Goal: Task Accomplishment & Management: Manage account settings

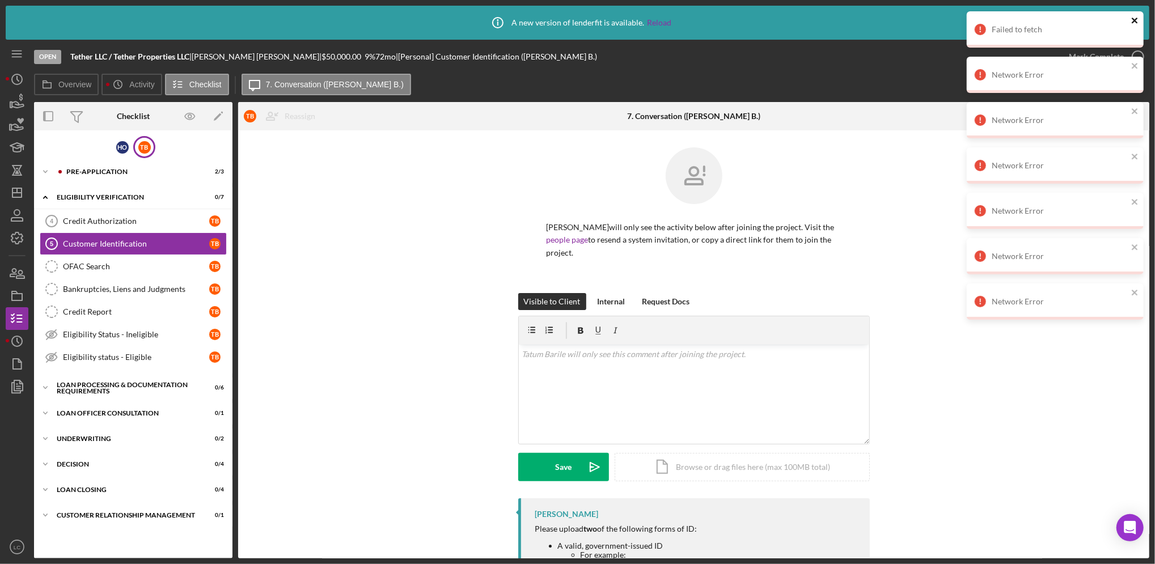
click at [469, 20] on icon "close" at bounding box center [1135, 20] width 8 height 9
click at [469, 16] on icon "close" at bounding box center [1135, 20] width 8 height 9
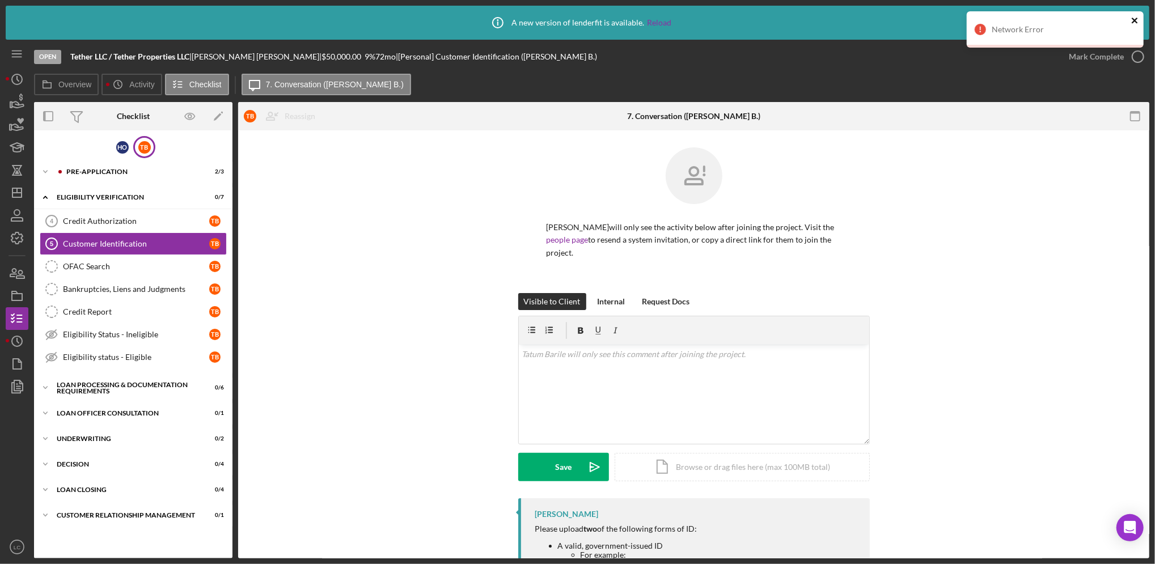
click at [469, 20] on icon "close" at bounding box center [1135, 20] width 8 height 9
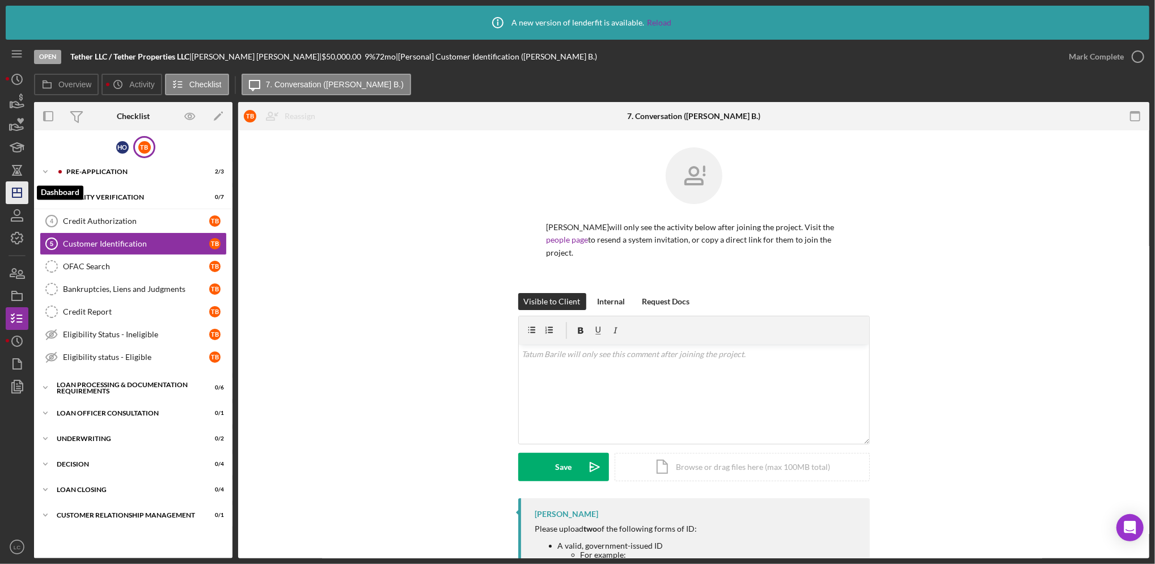
click at [13, 20] on icon "Icon/Dashboard" at bounding box center [17, 193] width 28 height 28
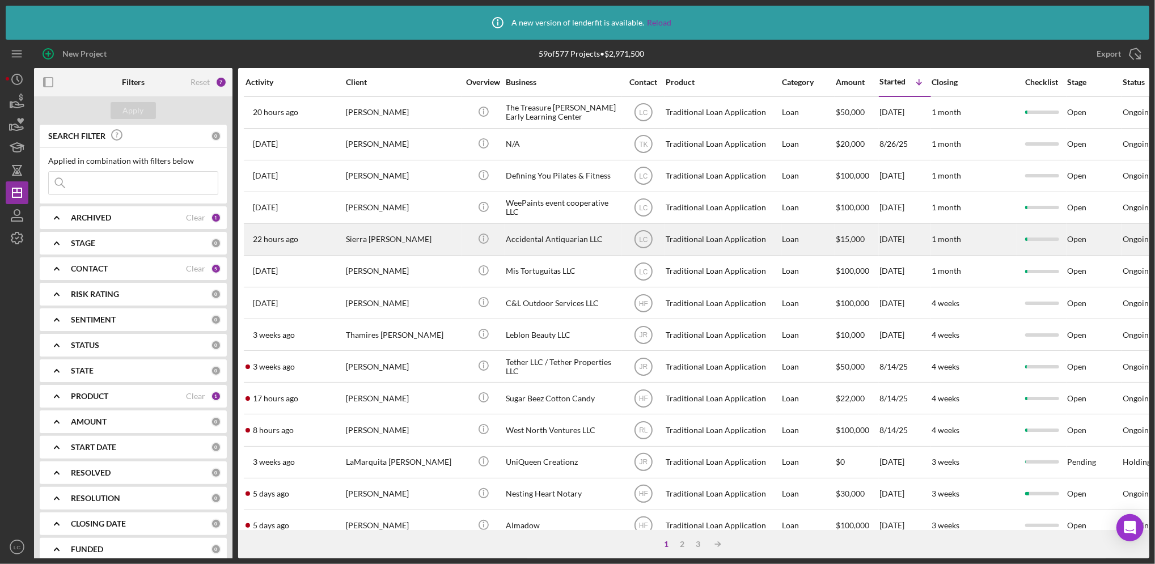
click at [439, 20] on div "Sierra [PERSON_NAME]" at bounding box center [402, 239] width 113 height 30
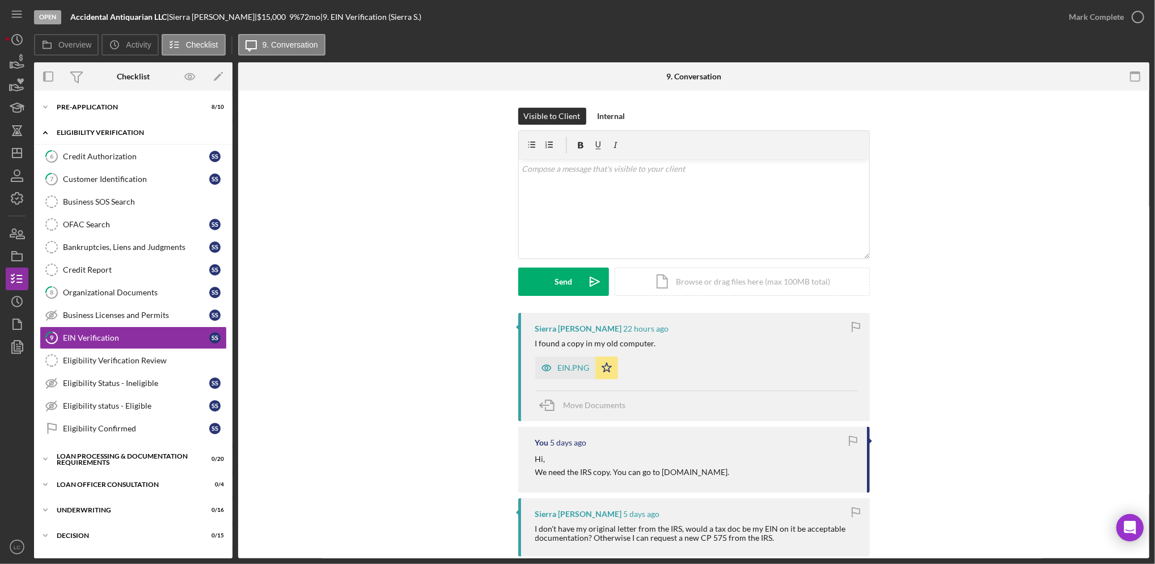
click at [43, 130] on icon "Icon/Expander" at bounding box center [45, 132] width 23 height 23
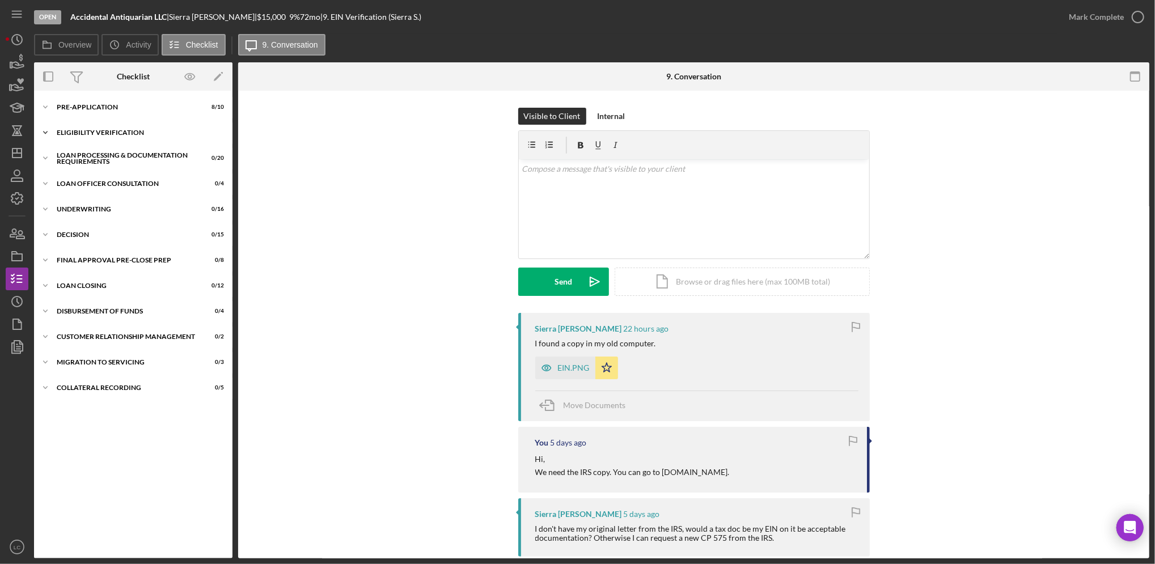
click at [43, 130] on icon "Icon/Expander" at bounding box center [45, 132] width 23 height 23
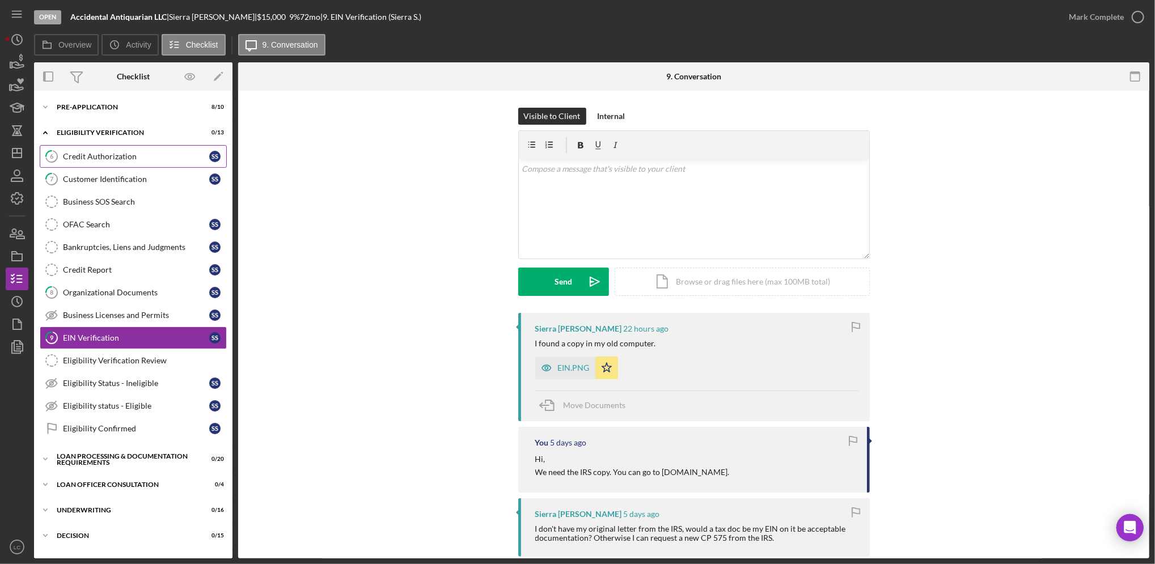
click at [108, 148] on link "6 Credit Authorization S S" at bounding box center [133, 156] width 187 height 23
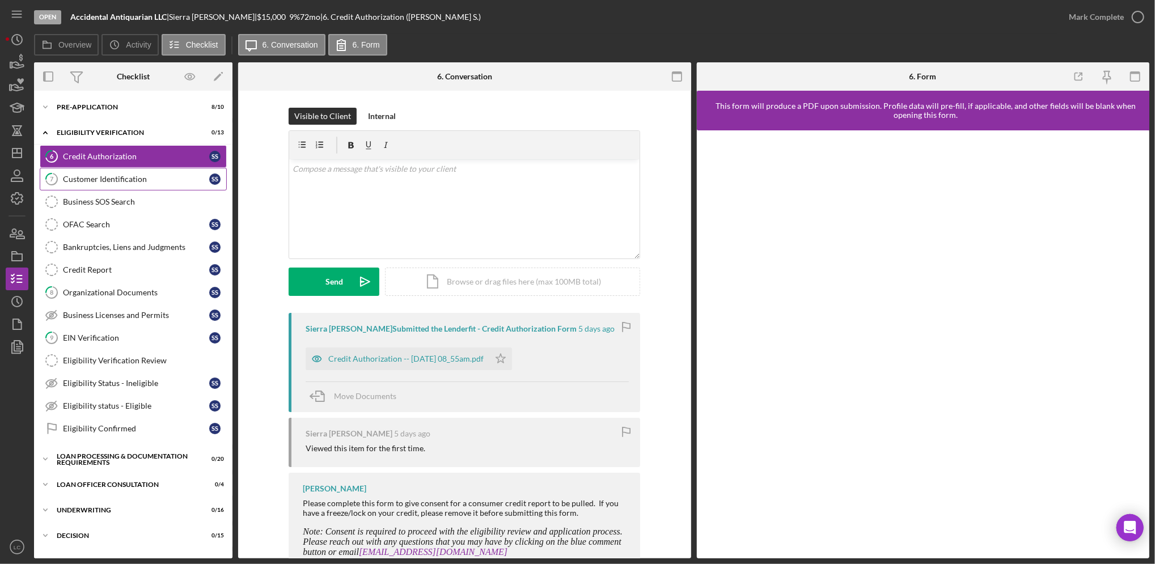
click at [102, 181] on div "Customer Identification" at bounding box center [136, 179] width 146 height 9
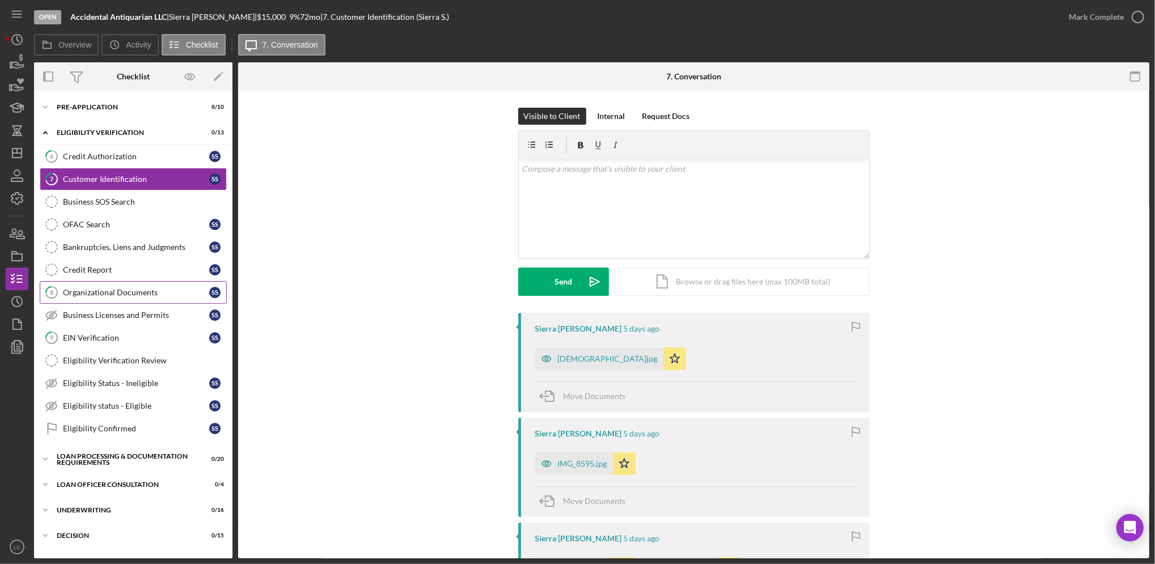
click at [107, 288] on div "Organizational Documents" at bounding box center [136, 292] width 146 height 9
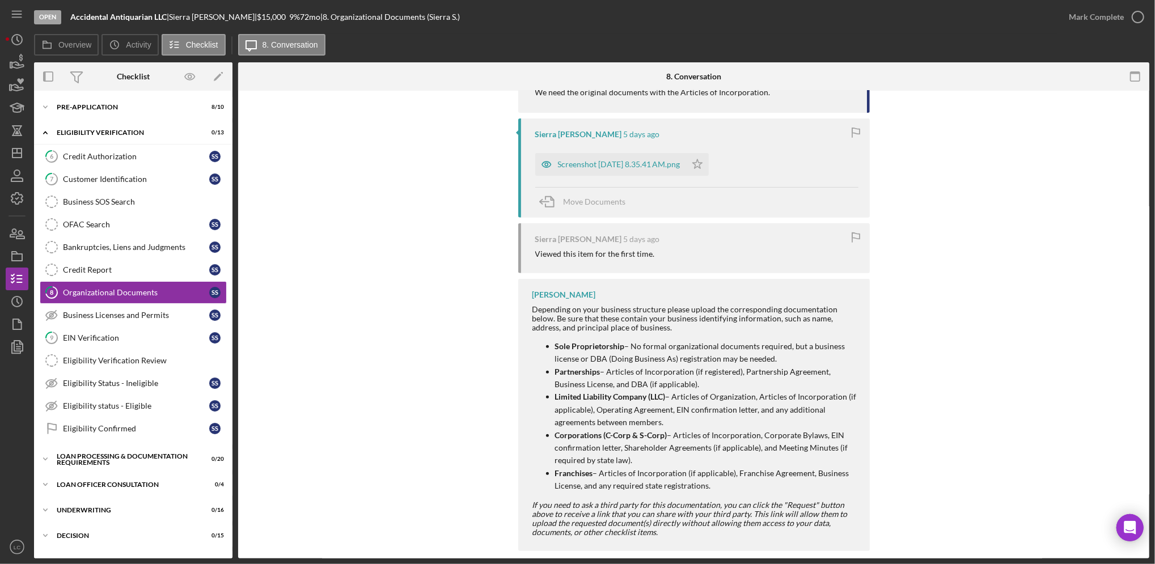
scroll to position [345, 0]
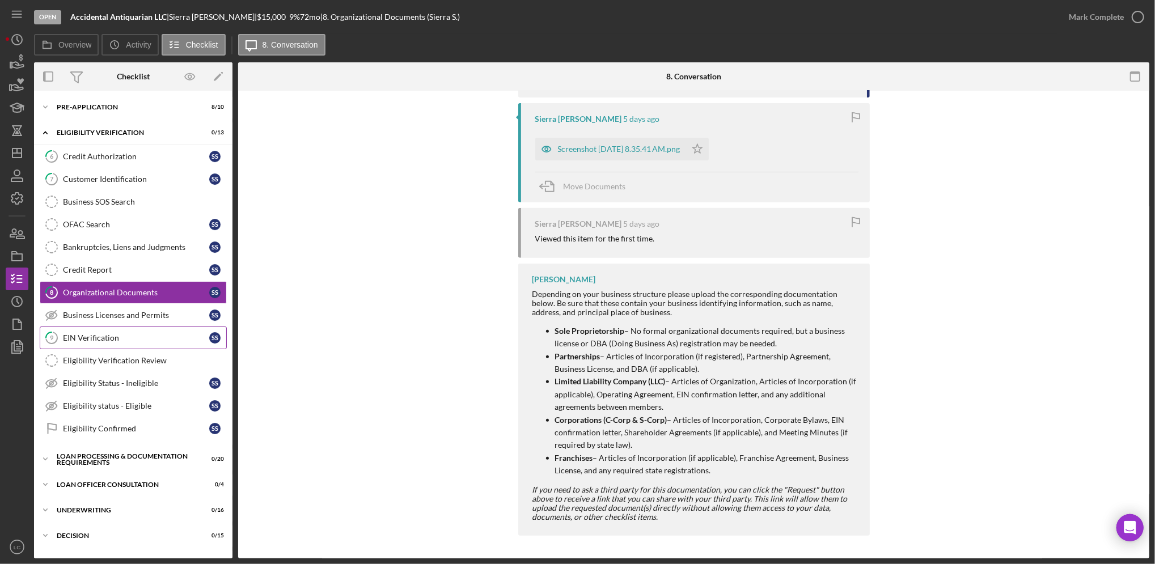
click at [71, 342] on div "EIN Verification" at bounding box center [136, 337] width 146 height 9
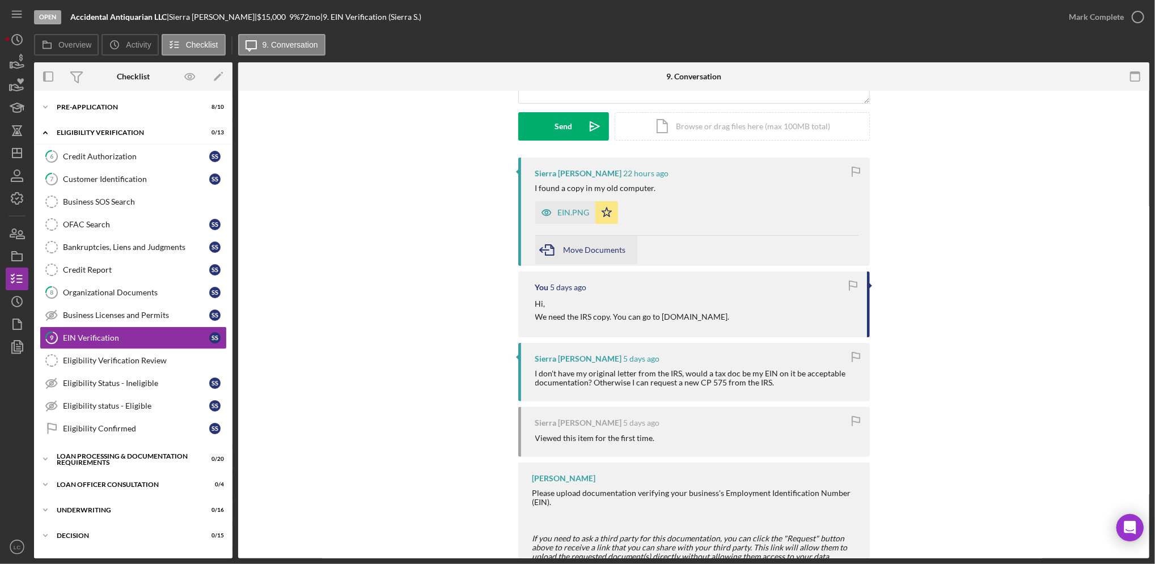
scroll to position [129, 0]
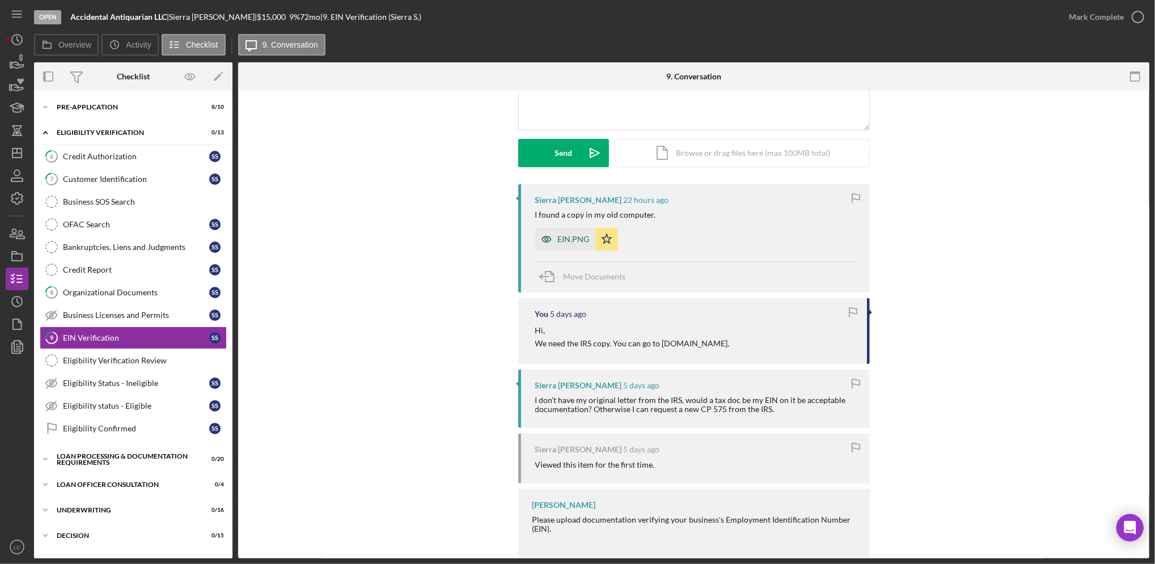
click at [560, 236] on div "EIN.PNG" at bounding box center [574, 239] width 32 height 9
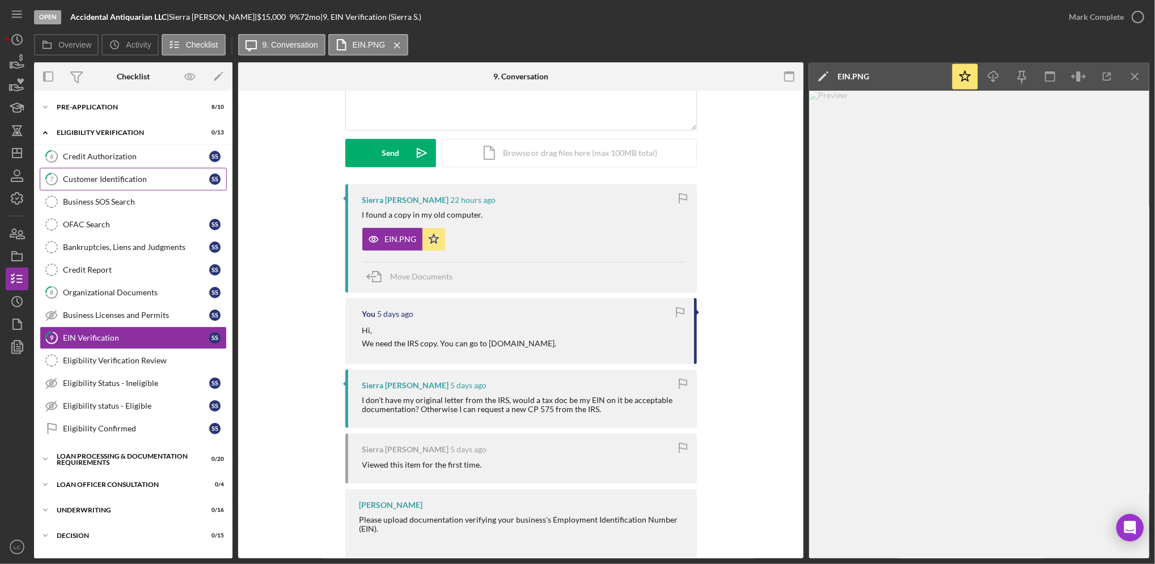
click at [97, 187] on link "7 Customer Identification S S" at bounding box center [133, 179] width 187 height 23
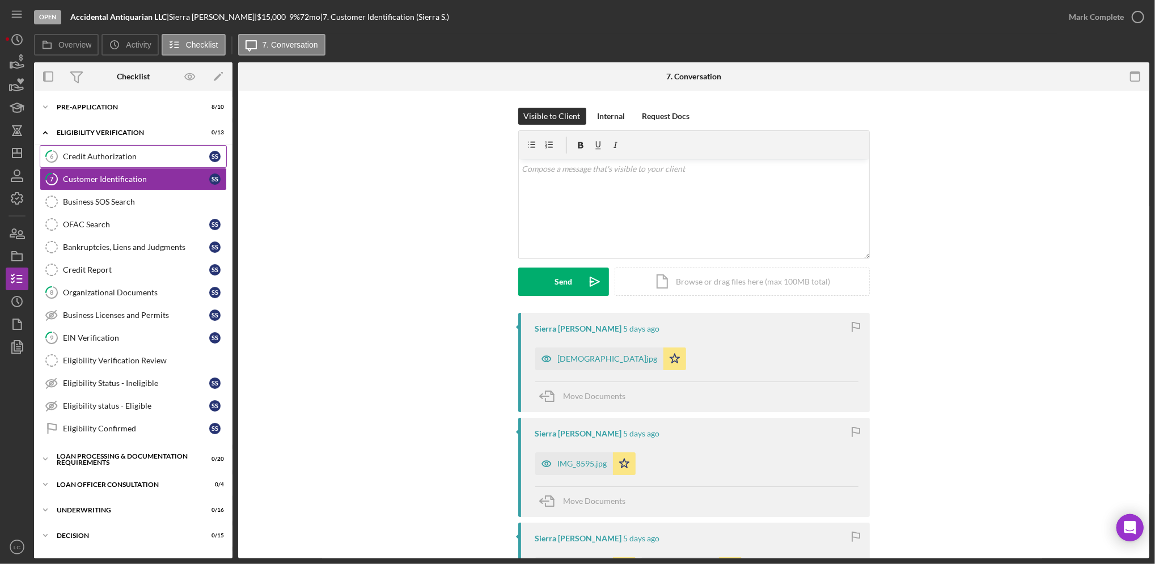
click at [96, 158] on div "Credit Authorization" at bounding box center [136, 156] width 146 height 9
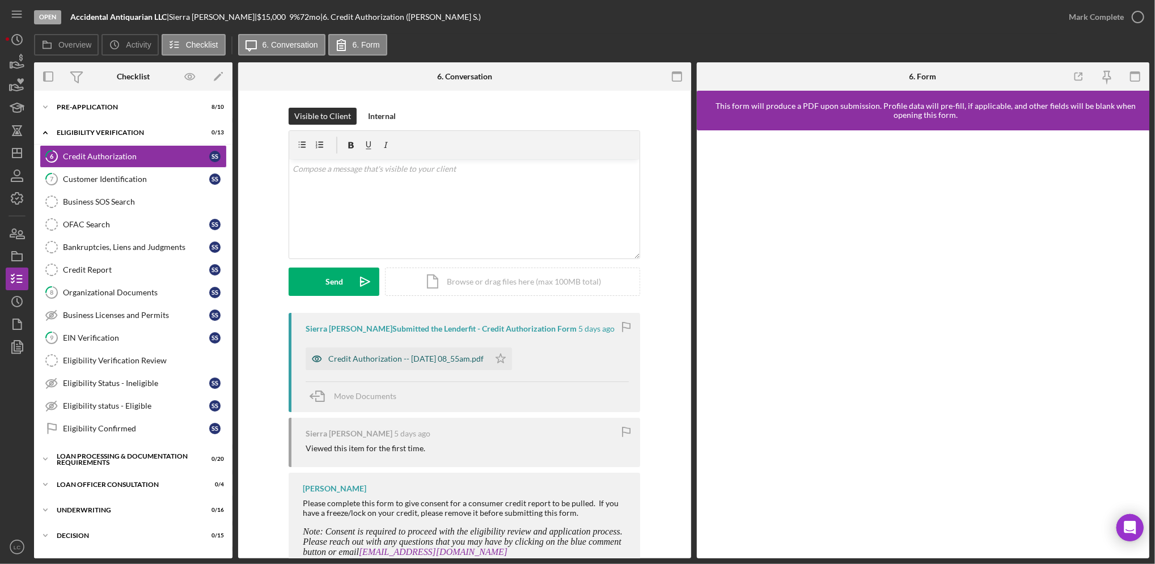
click at [382, 355] on div "Credit Authorization -- [DATE] 08_55am.pdf" at bounding box center [405, 358] width 155 height 9
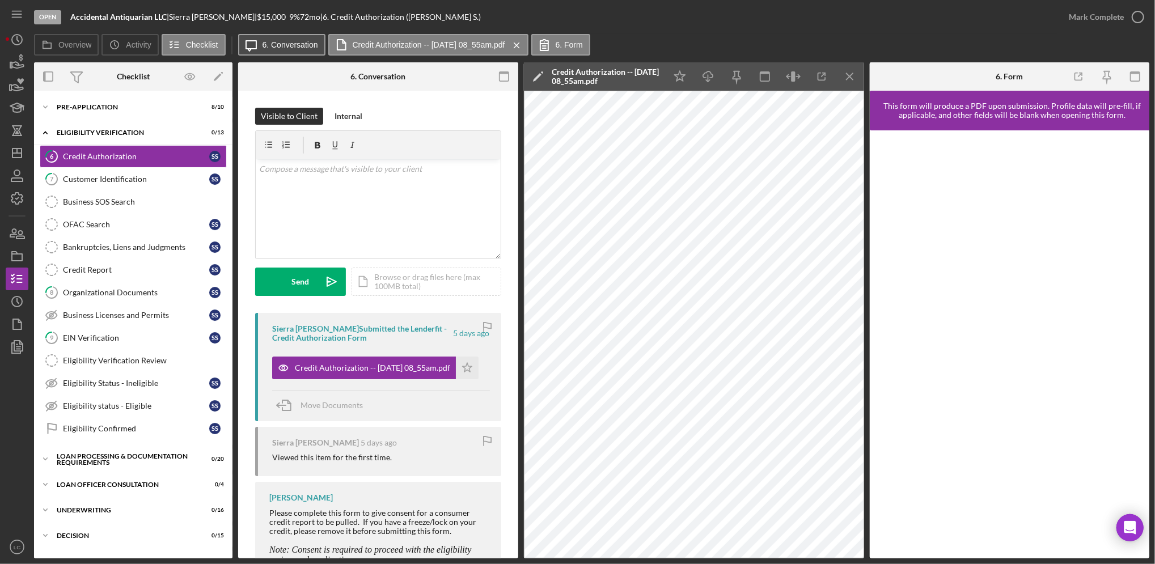
click at [272, 36] on button "Icon/Message 6. Conversation" at bounding box center [281, 45] width 87 height 22
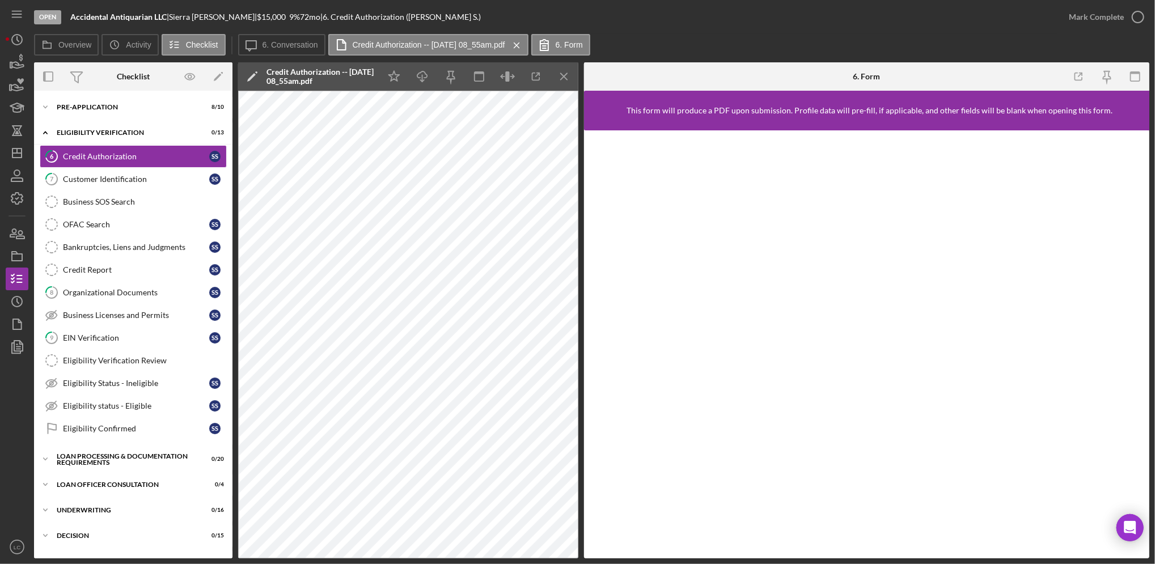
drag, startPoint x: 735, startPoint y: 36, endPoint x: 717, endPoint y: 39, distance: 17.9
click at [717, 39] on div "Overview Icon/History Activity Checklist Icon/Message 6. Conversation Credit Au…" at bounding box center [591, 45] width 1115 height 23
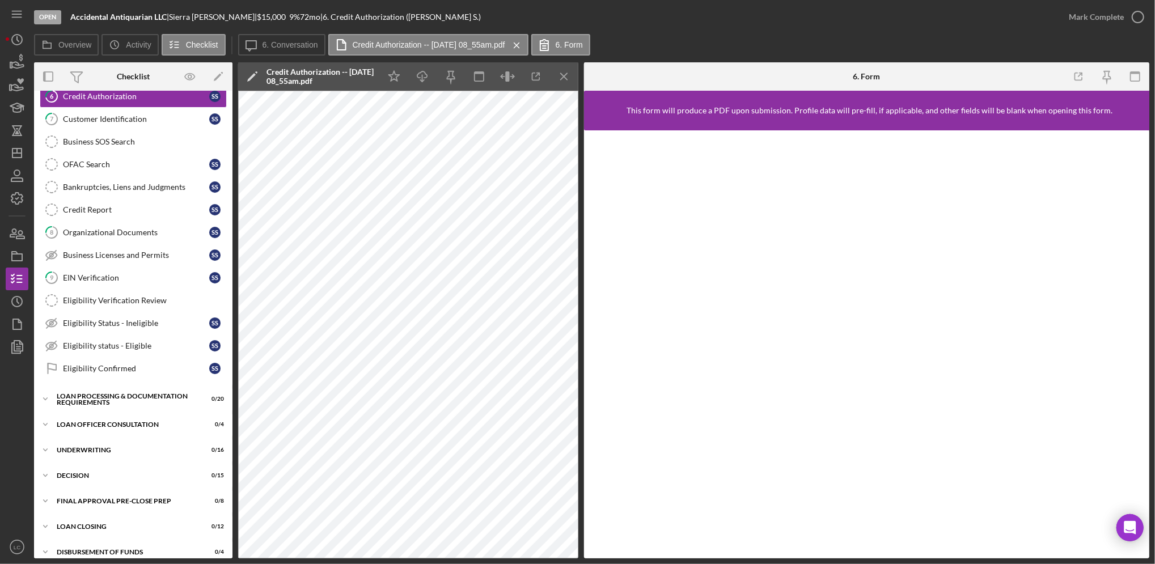
drag, startPoint x: 169, startPoint y: 16, endPoint x: 53, endPoint y: 18, distance: 116.8
click at [53, 18] on div "Open Accidental Antiquarian LLC | Sierra [PERSON_NAME] | $15,000 $15,000 9 % 72…" at bounding box center [545, 17] width 1023 height 34
copy div "n Accidental Antiquarian LLC"
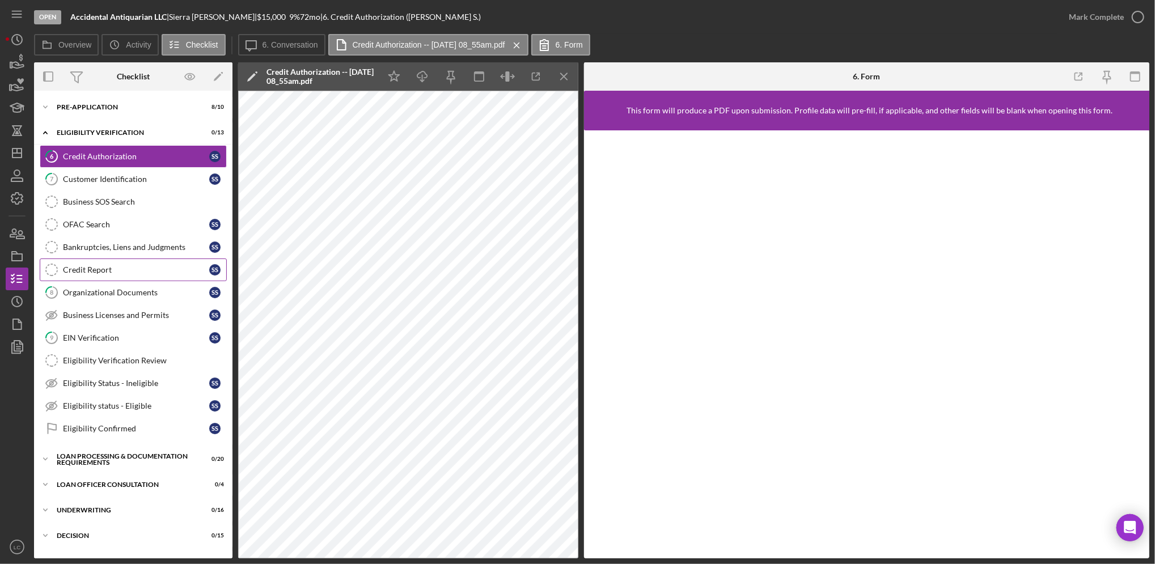
click at [121, 266] on div "Credit Report" at bounding box center [136, 269] width 146 height 9
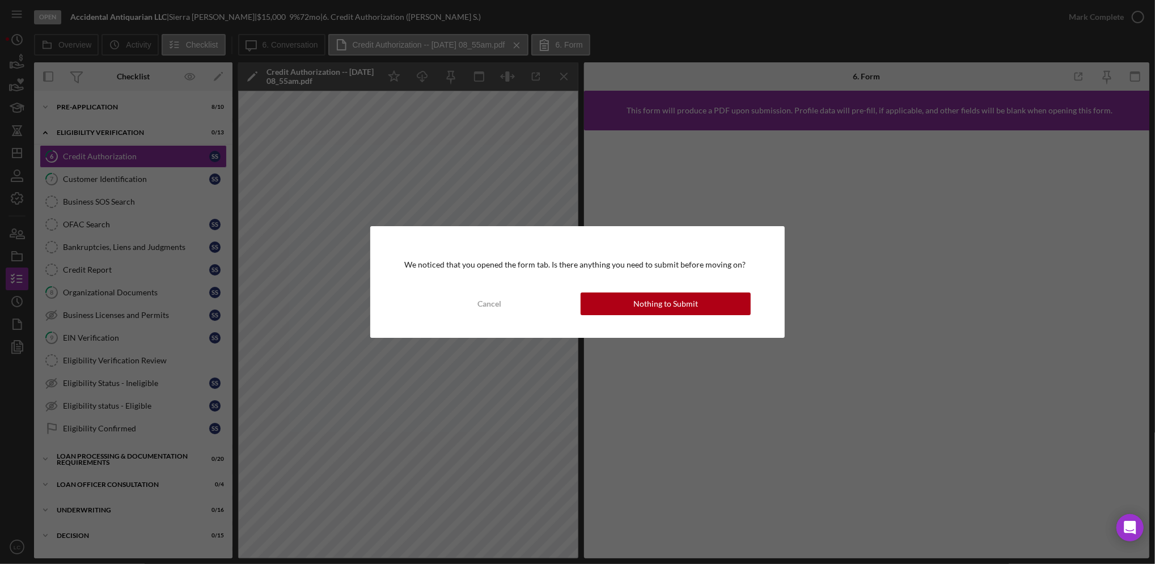
click at [625, 298] on button "Nothing to Submit" at bounding box center [665, 303] width 171 height 23
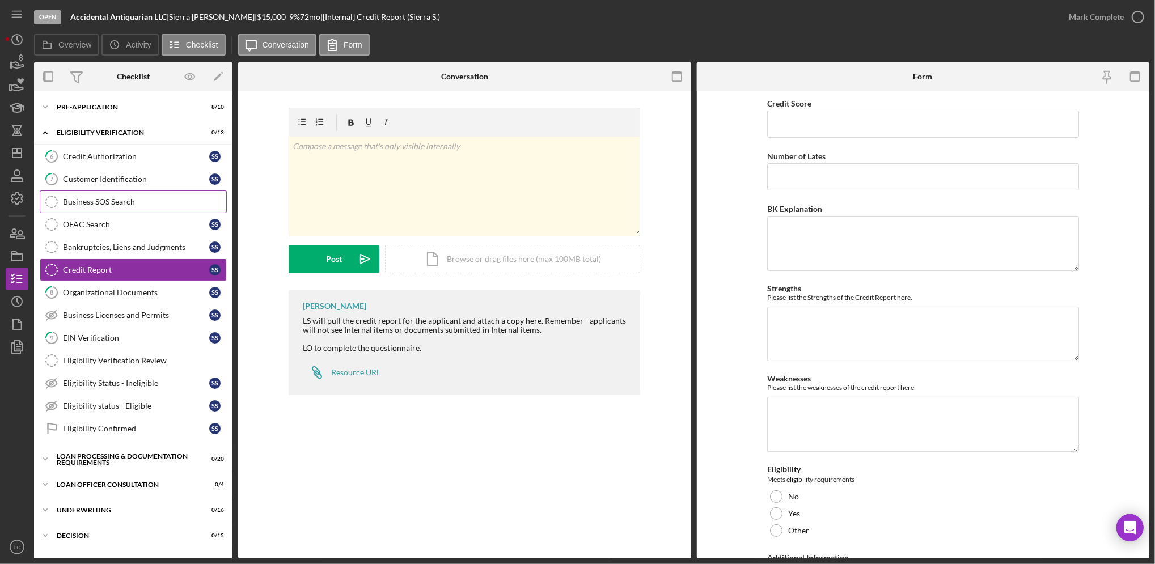
click at [78, 201] on div "Business SOS Search" at bounding box center [144, 201] width 163 height 9
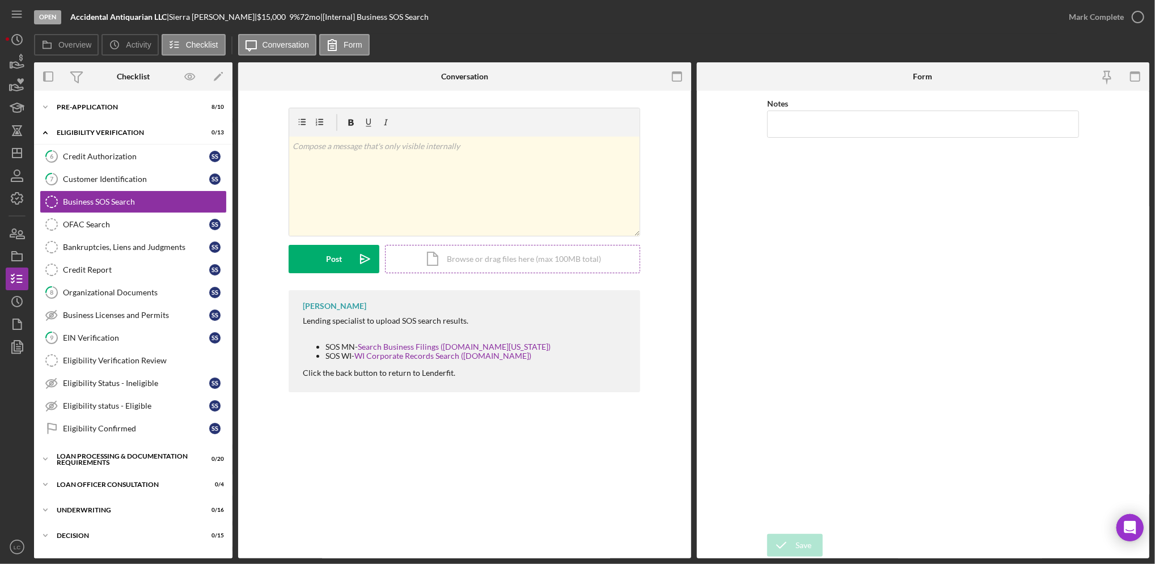
click at [481, 269] on div "Icon/Document Browse or drag files here (max 100MB total) Tap to choose files o…" at bounding box center [512, 259] width 255 height 28
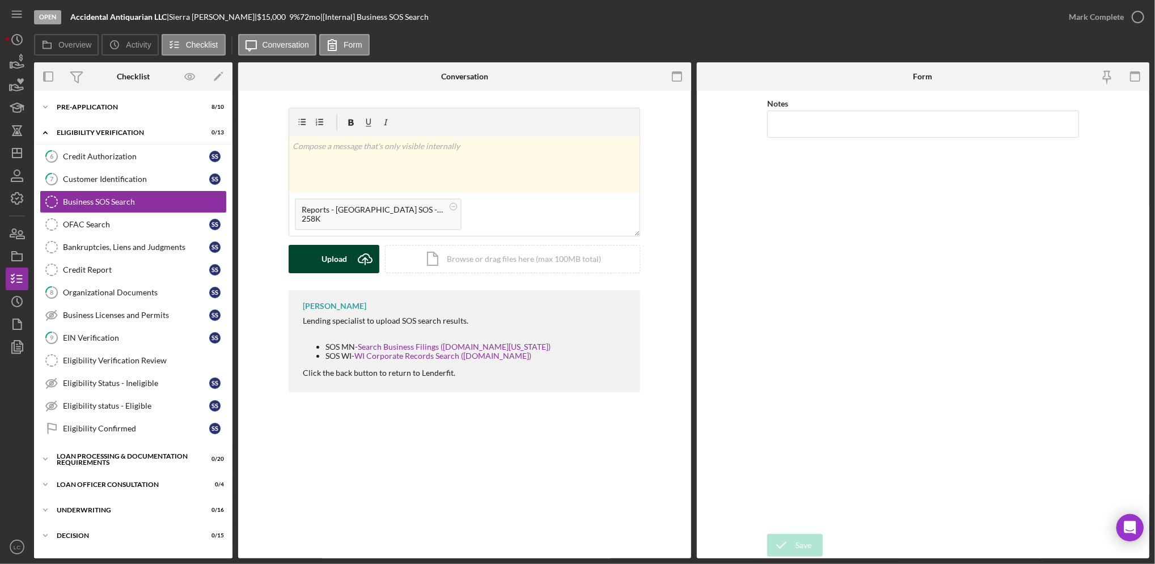
click at [329, 258] on div "Upload" at bounding box center [334, 259] width 26 height 28
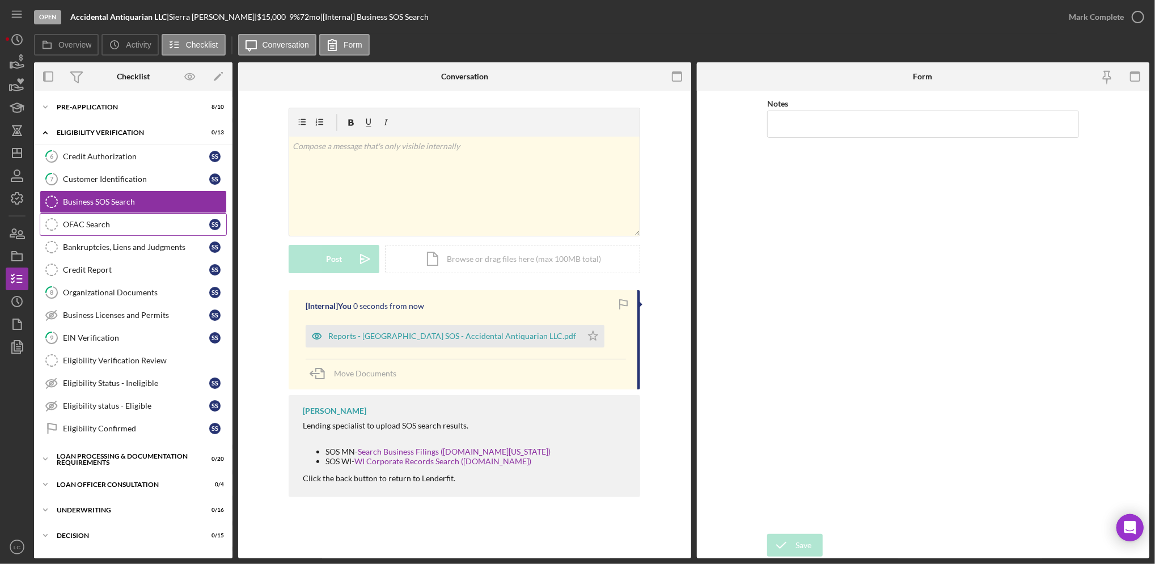
click at [112, 224] on div "OFAC Search" at bounding box center [136, 224] width 146 height 9
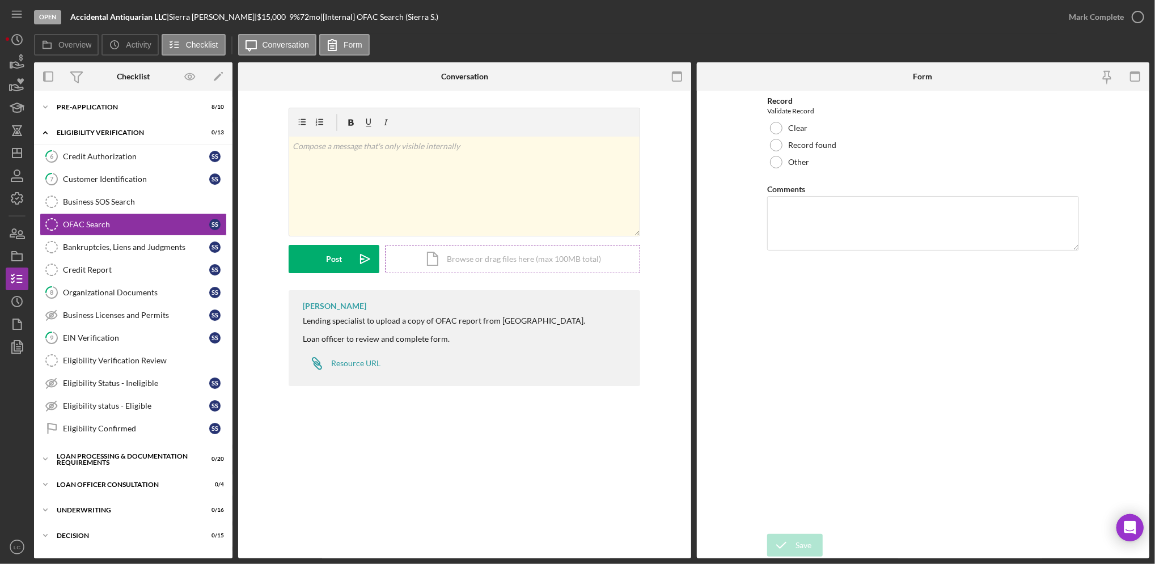
click at [465, 251] on div "Icon/Document Browse or drag files here (max 100MB total) Tap to choose files o…" at bounding box center [512, 259] width 255 height 28
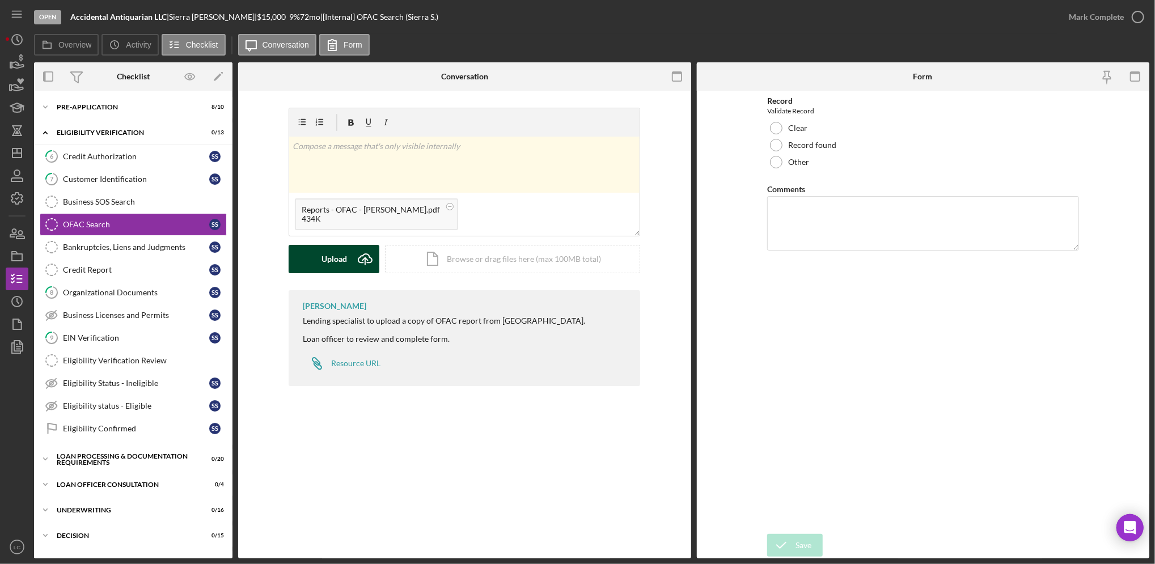
click at [325, 260] on div "Upload" at bounding box center [334, 259] width 26 height 28
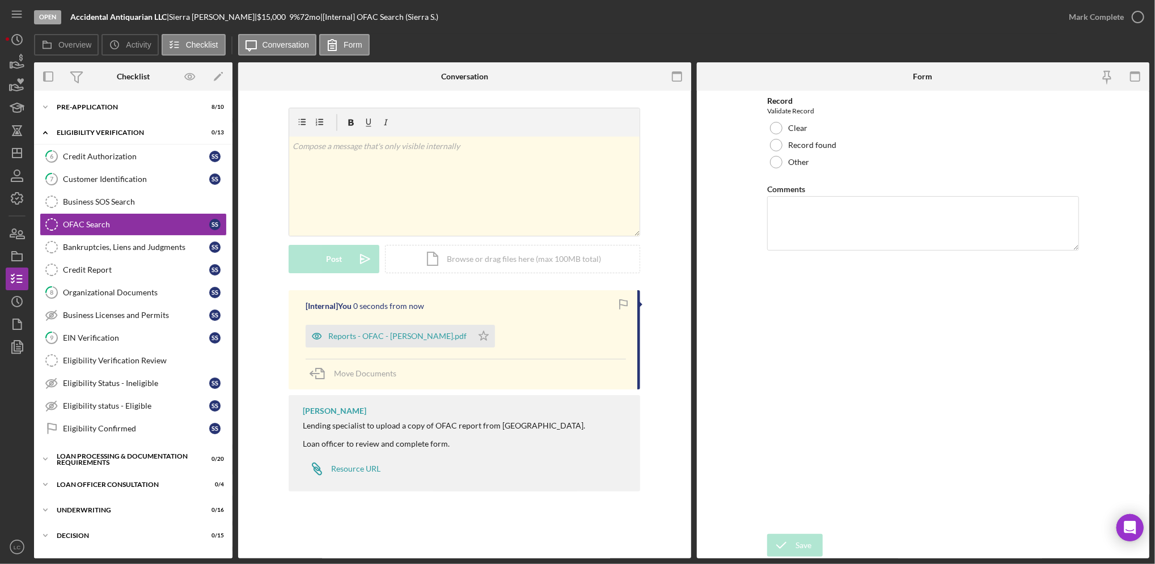
click at [151, 243] on div "Bankruptcies, Liens and Judgments" at bounding box center [136, 247] width 146 height 9
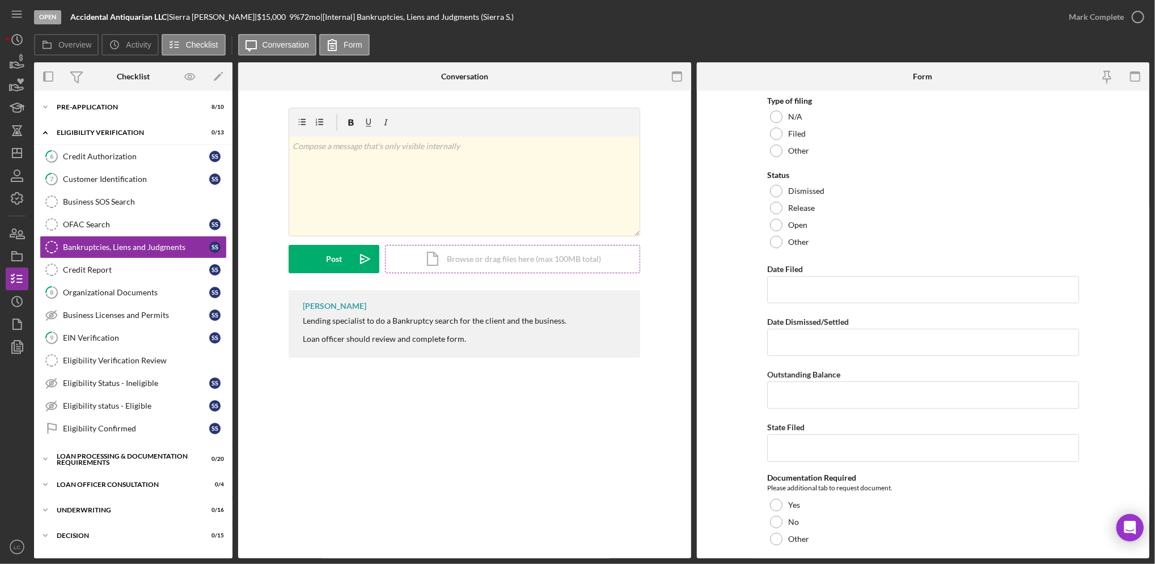
click at [481, 265] on div "Icon/Document Browse or drag files here (max 100MB total) Tap to choose files o…" at bounding box center [512, 259] width 255 height 28
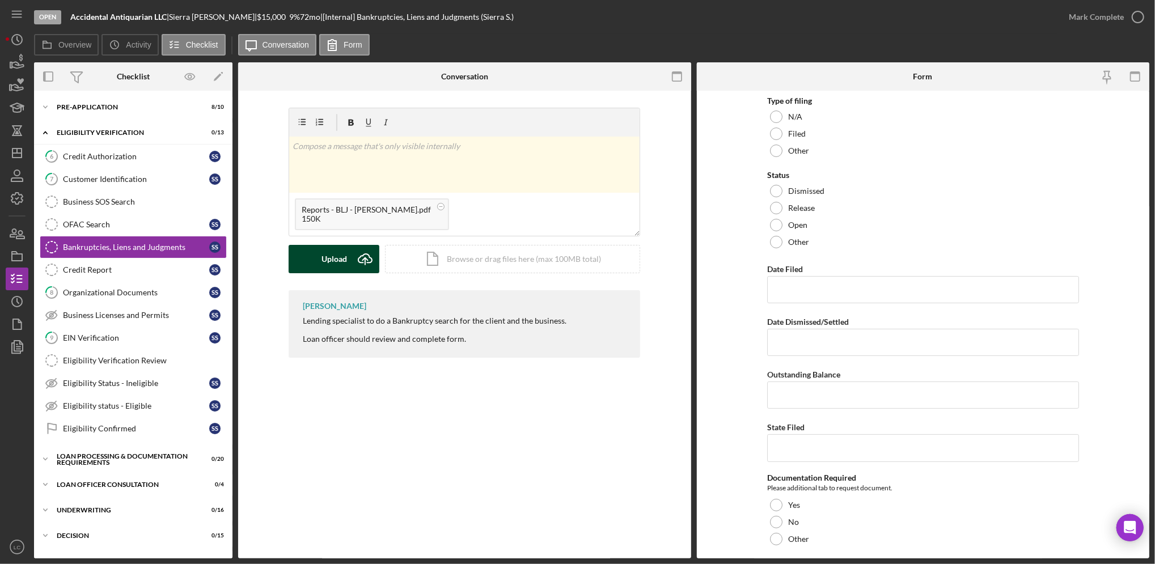
click at [334, 251] on div "Upload" at bounding box center [334, 259] width 26 height 28
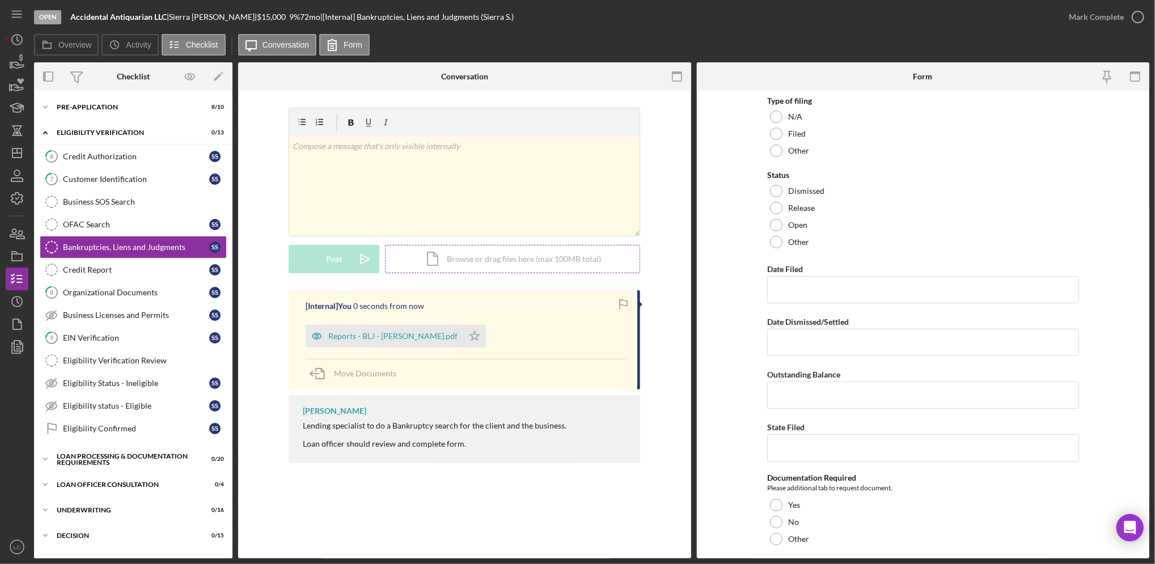
click at [474, 269] on div "Icon/Document Browse or drag files here (max 100MB total) Tap to choose files o…" at bounding box center [512, 259] width 255 height 28
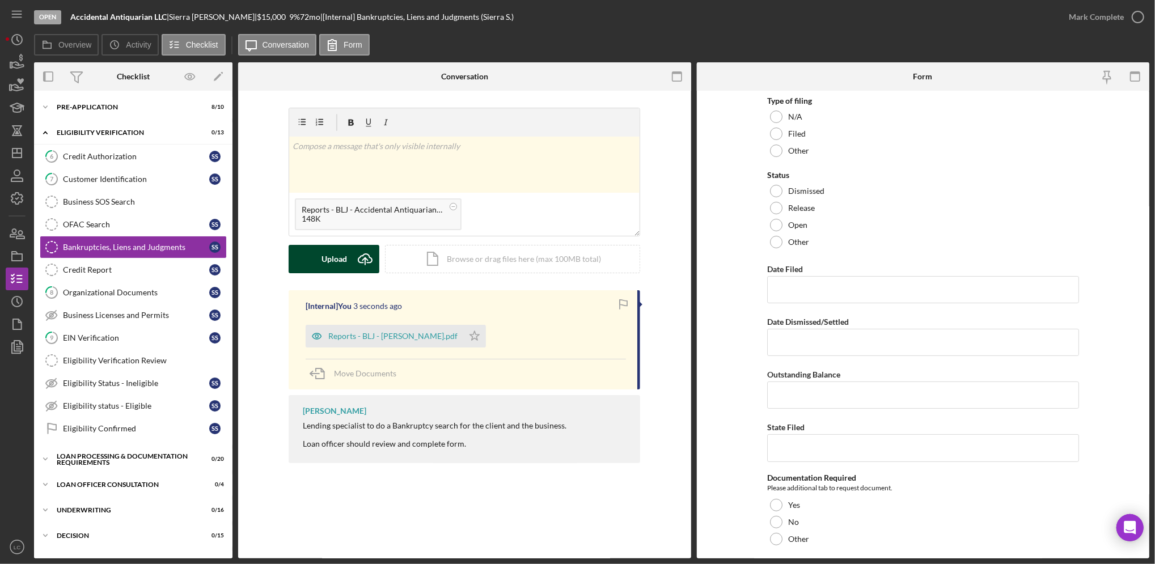
click at [324, 255] on div "Upload" at bounding box center [334, 259] width 26 height 28
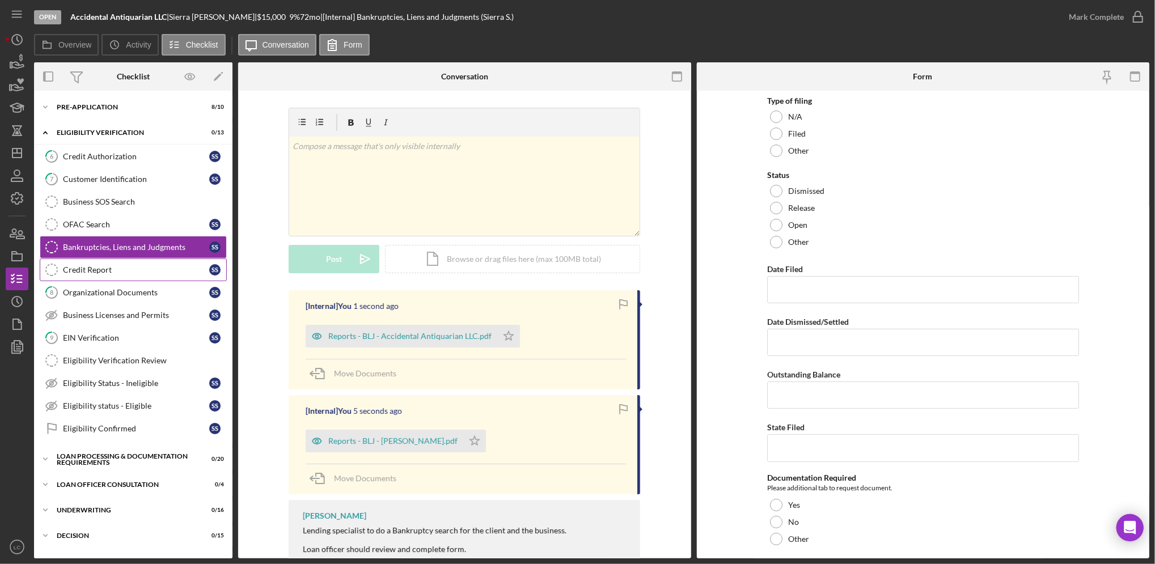
click at [87, 271] on div "Credit Report" at bounding box center [136, 269] width 146 height 9
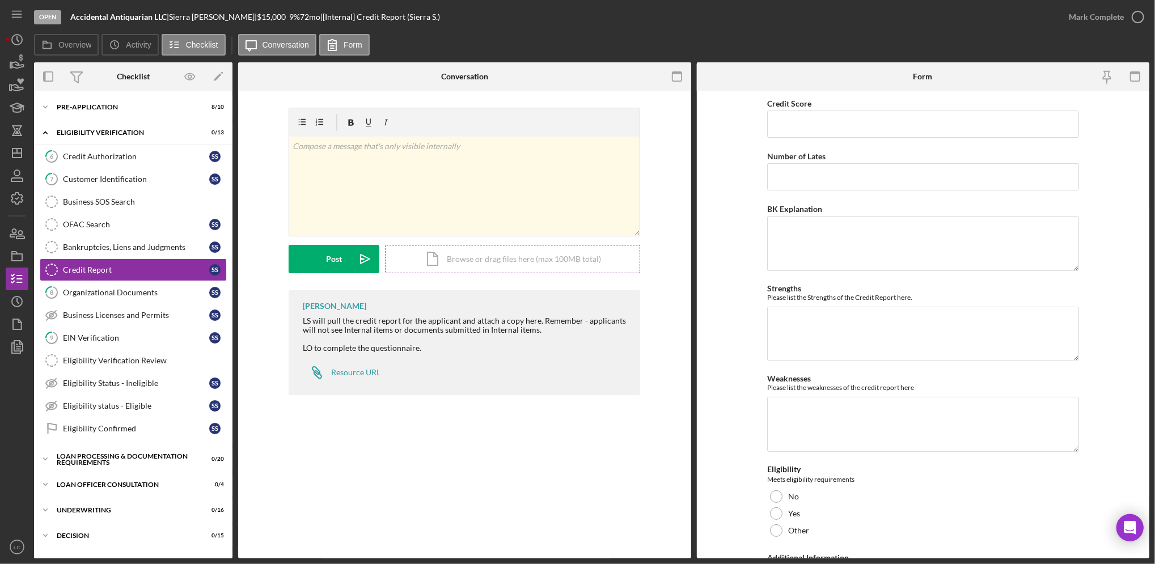
click at [494, 265] on div "Icon/Document Browse or drag files here (max 100MB total) Tap to choose files o…" at bounding box center [512, 259] width 255 height 28
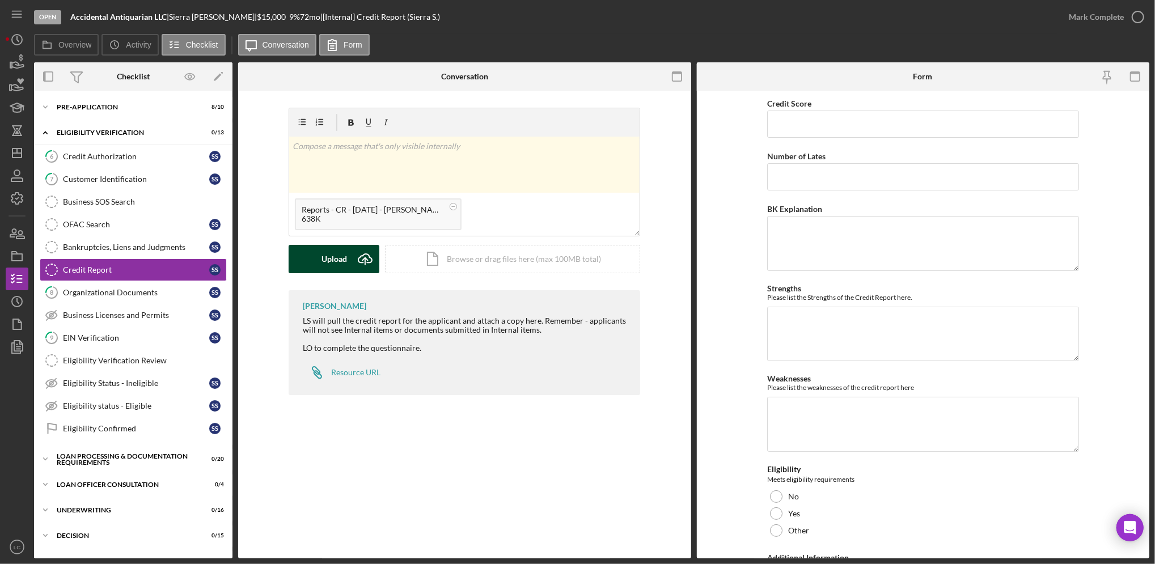
click at [340, 255] on div "Upload" at bounding box center [334, 259] width 26 height 28
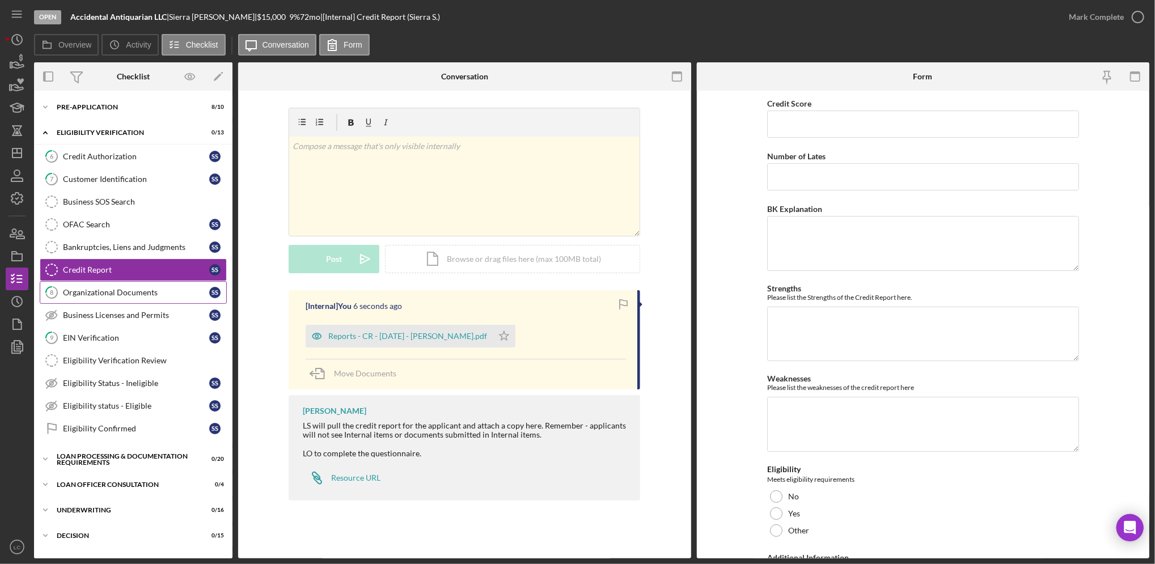
click at [91, 298] on link "8 Organizational Documents S S" at bounding box center [133, 292] width 187 height 23
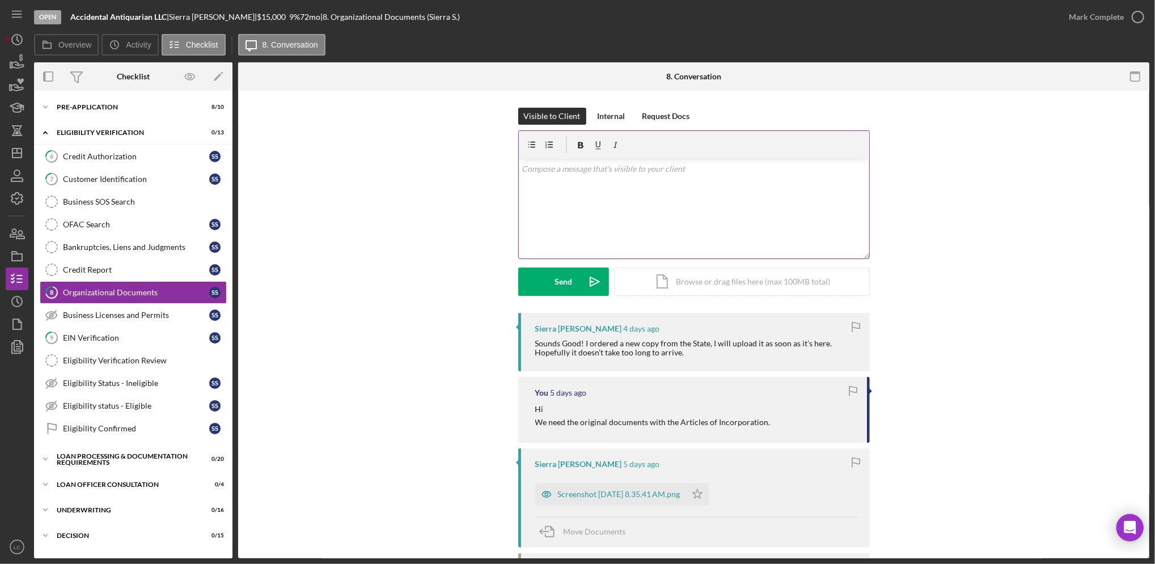
click at [591, 211] on div "v Color teal Color pink Remove color Add row above Add row below Add column bef…" at bounding box center [694, 208] width 350 height 99
click at [846, 168] on p "The applicant will upload the complete document from the Secretary of state onc…" at bounding box center [693, 169] width 344 height 12
drag, startPoint x: 715, startPoint y: 187, endPoint x: 444, endPoint y: 136, distance: 275.7
click at [444, 136] on div "Visible to Client Internal Request Docs v Color teal Color pink Remove color Ad…" at bounding box center [693, 210] width 877 height 205
copy p "The applicant will upload the complete document from the Secretary of state onc…"
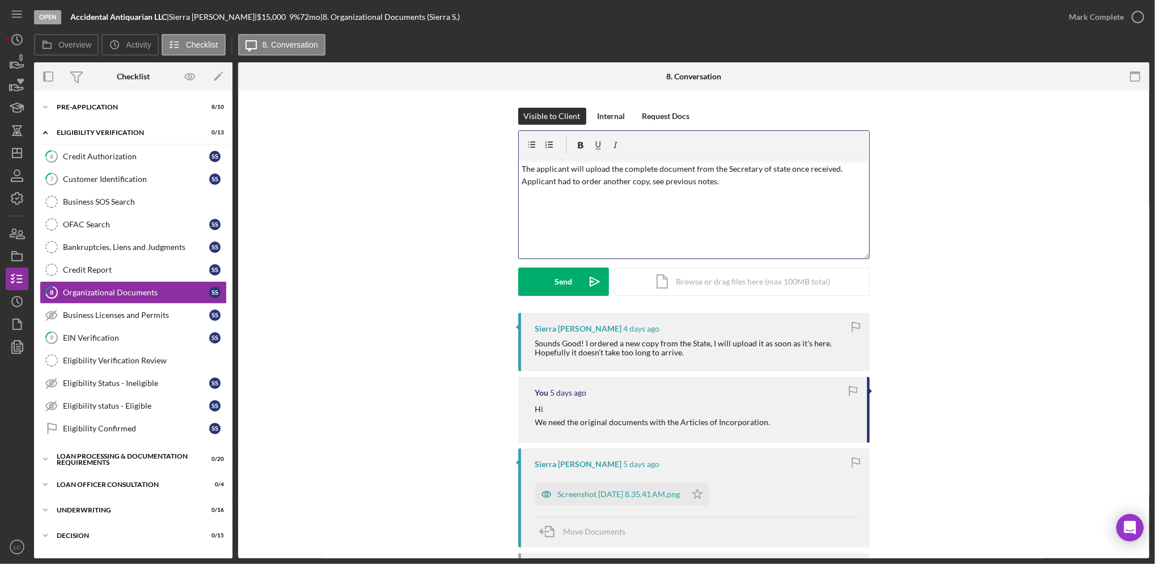
copy p "The applicant will upload the complete document from the Secretary of state onc…"
click at [748, 186] on p "The applicant will upload the complete document from the Secretary of state onc…" at bounding box center [693, 176] width 344 height 26
drag, startPoint x: 748, startPoint y: 186, endPoint x: 442, endPoint y: 123, distance: 312.5
click at [442, 123] on div "Visible to Client Internal Request Docs v Color teal Color pink Remove color Ad…" at bounding box center [693, 210] width 877 height 205
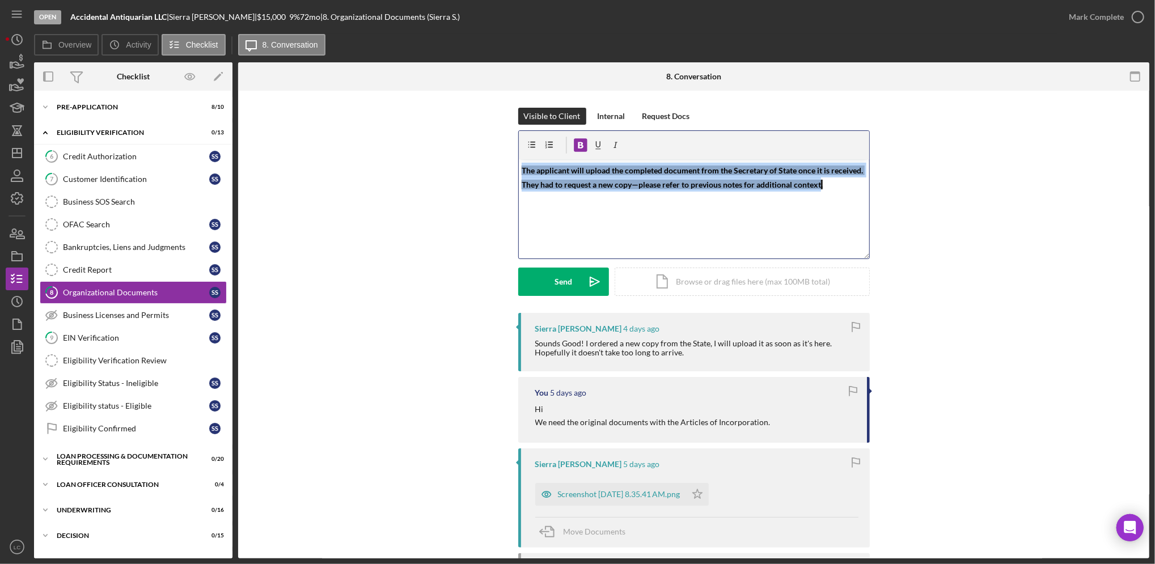
drag, startPoint x: 855, startPoint y: 188, endPoint x: 443, endPoint y: 124, distance: 416.4
click at [443, 124] on div "Visible to Client Internal Request Docs v Color teal Color pink Remove color Ad…" at bounding box center [693, 210] width 877 height 205
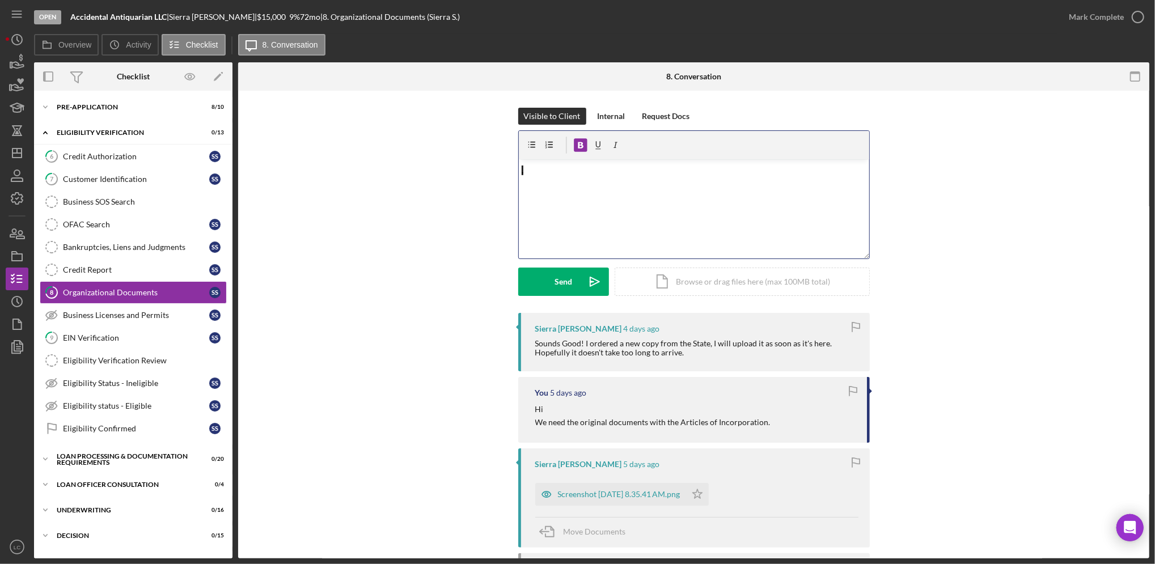
drag, startPoint x: 557, startPoint y: 156, endPoint x: 555, endPoint y: 164, distance: 8.7
click at [555, 162] on div "v Color teal Color pink Remove color Add row above Add row below Add column bef…" at bounding box center [694, 195] width 350 height 128
click at [548, 172] on p "." at bounding box center [693, 170] width 344 height 15
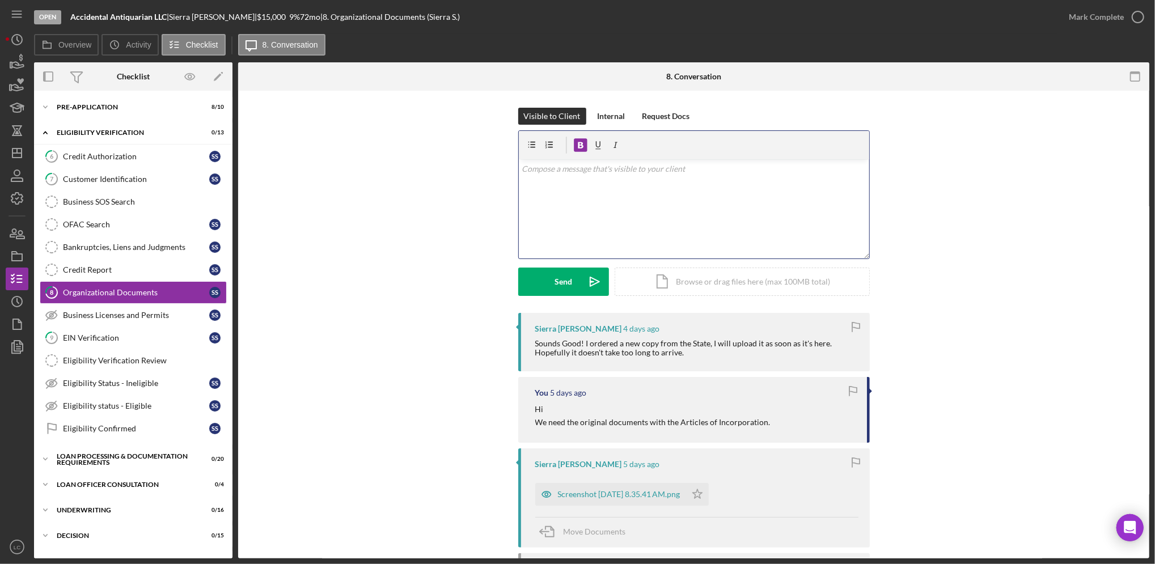
click at [1007, 287] on div "Visible to Client Internal Request Docs v Color teal Color pink Remove color Ad…" at bounding box center [693, 210] width 877 height 205
click at [611, 200] on div "v Color teal Color pink Remove color Add row above Add row below Add column bef…" at bounding box center [694, 208] width 350 height 99
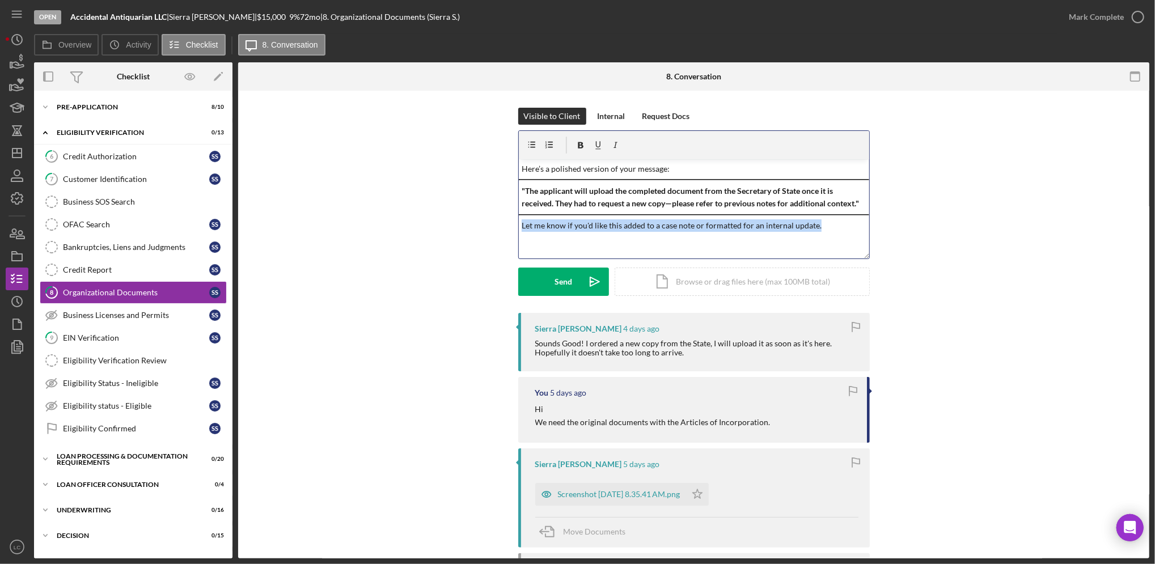
drag, startPoint x: 817, startPoint y: 227, endPoint x: 502, endPoint y: 216, distance: 314.8
click at [502, 216] on div "Visible to Client Internal Request Docs v Color teal Color pink Remove color Ad…" at bounding box center [693, 210] width 877 height 205
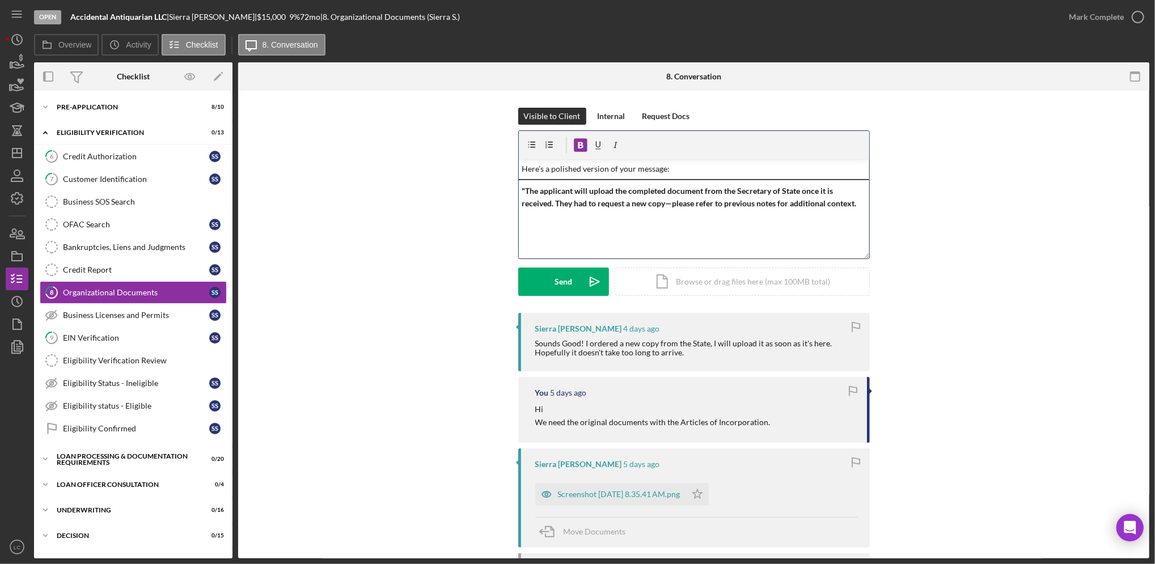
click at [523, 190] on span ""The applicant will upload the completed document from the Secretary of State o…" at bounding box center [688, 197] width 334 height 22
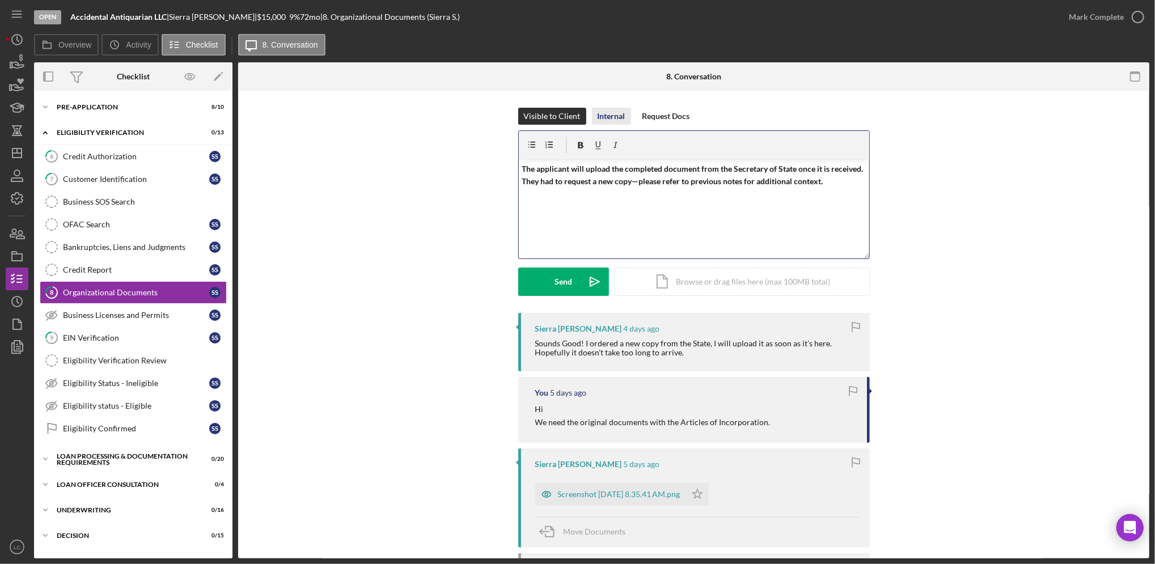
click at [601, 118] on div "Internal" at bounding box center [611, 116] width 28 height 17
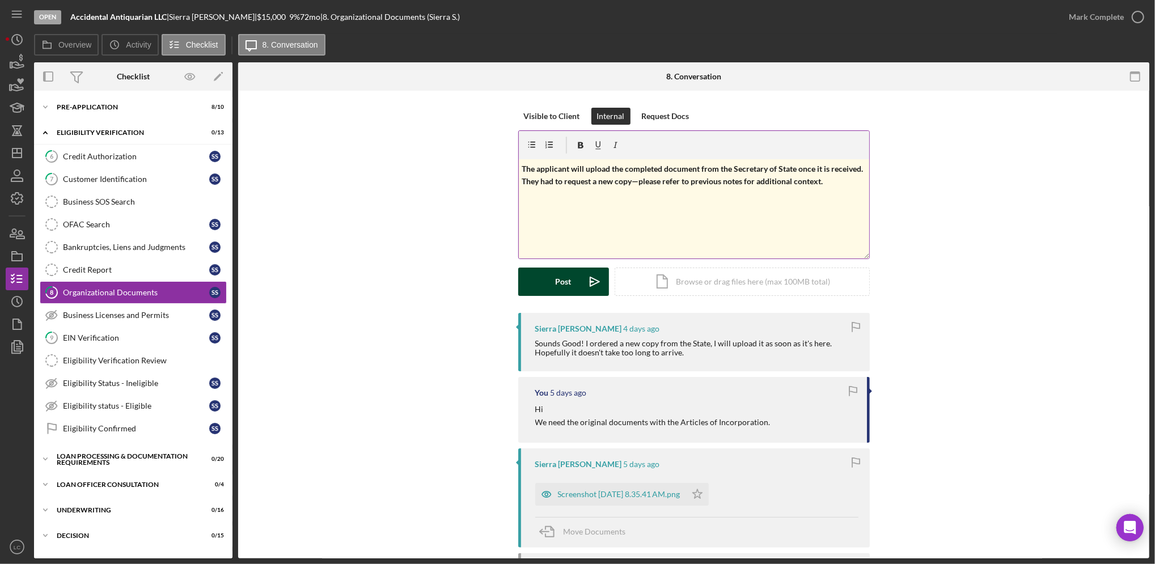
click at [540, 275] on button "Post Icon/icon-invite-send" at bounding box center [563, 282] width 91 height 28
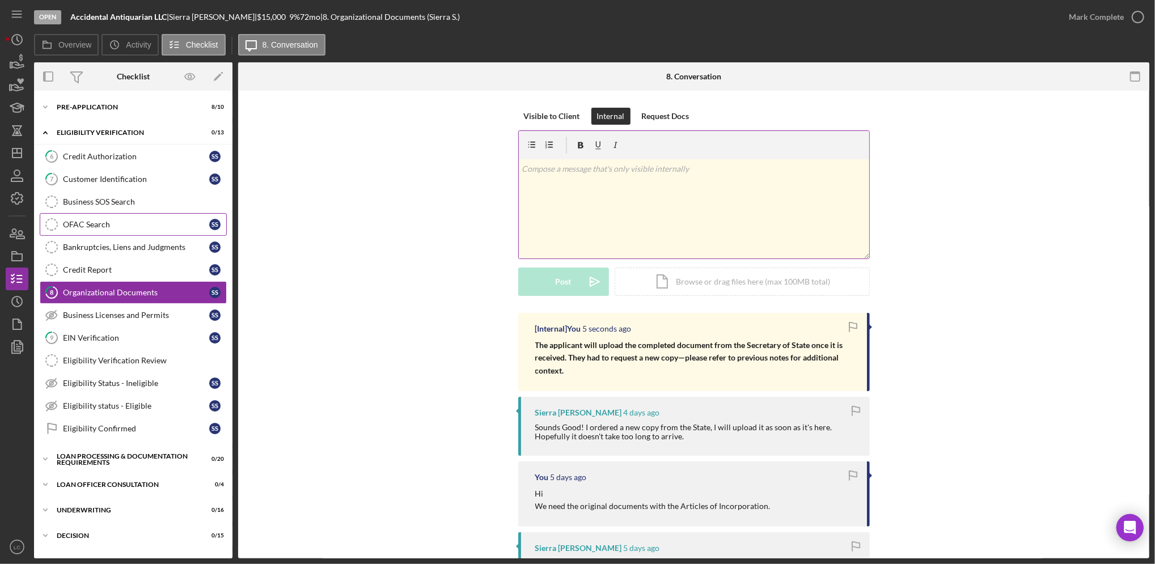
click at [124, 222] on div "OFAC Search" at bounding box center [136, 224] width 146 height 9
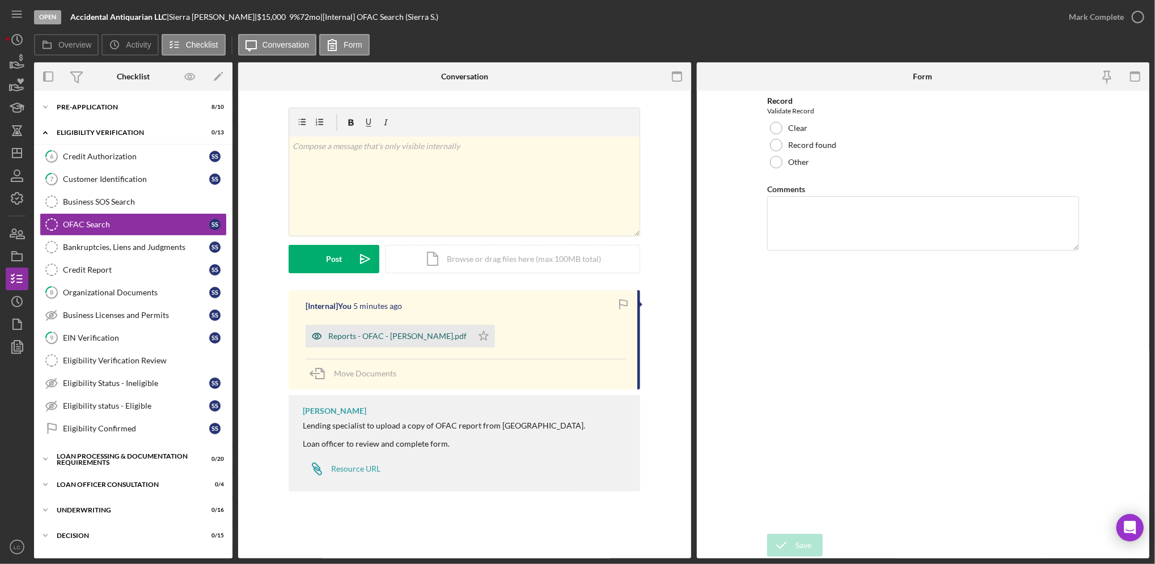
click at [378, 341] on div "Reports - OFAC - [PERSON_NAME].pdf" at bounding box center [397, 336] width 138 height 9
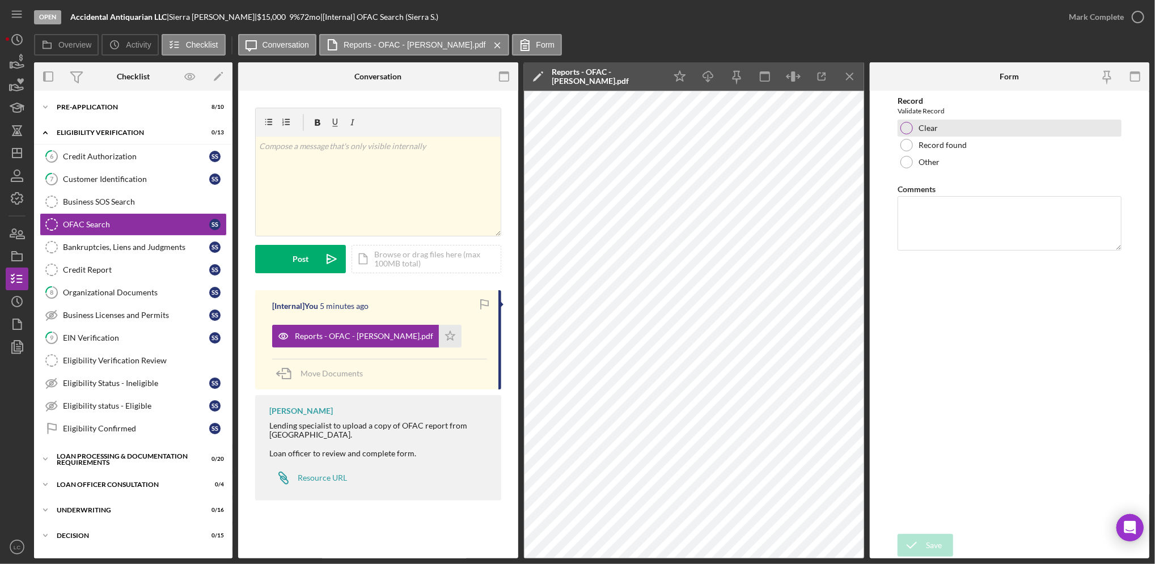
click at [913, 130] on div "Clear" at bounding box center [1009, 128] width 224 height 17
drag, startPoint x: 926, startPoint y: 543, endPoint x: 920, endPoint y: 547, distance: 6.9
click at [926, 544] on div "Save" at bounding box center [934, 545] width 16 height 23
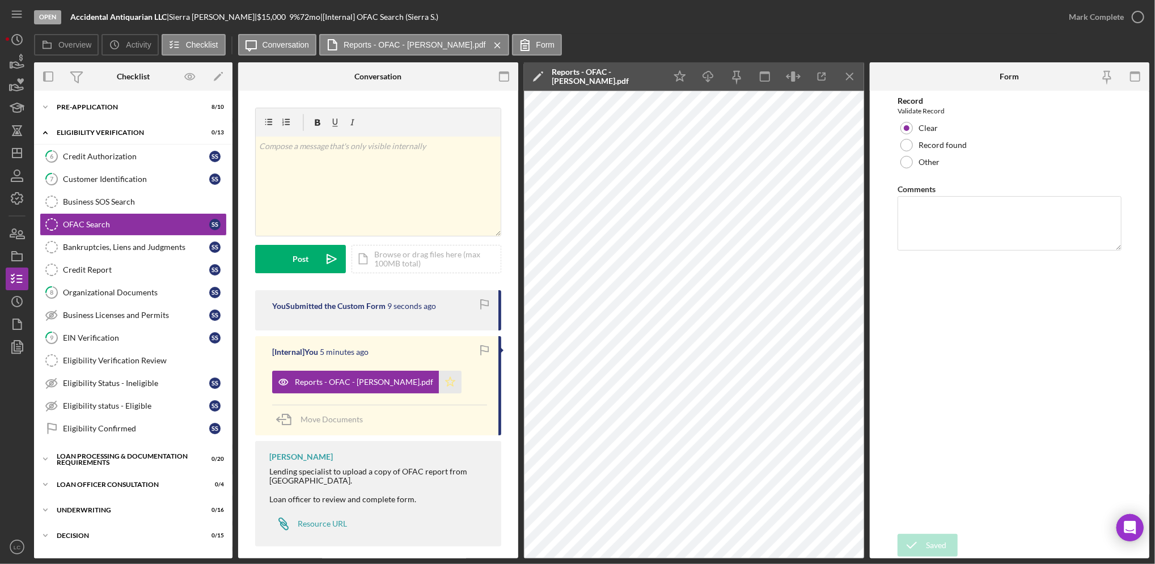
click at [439, 380] on icon "Icon/Star" at bounding box center [450, 382] width 23 height 23
click at [1136, 11] on circle "button" at bounding box center [1137, 16] width 11 height 11
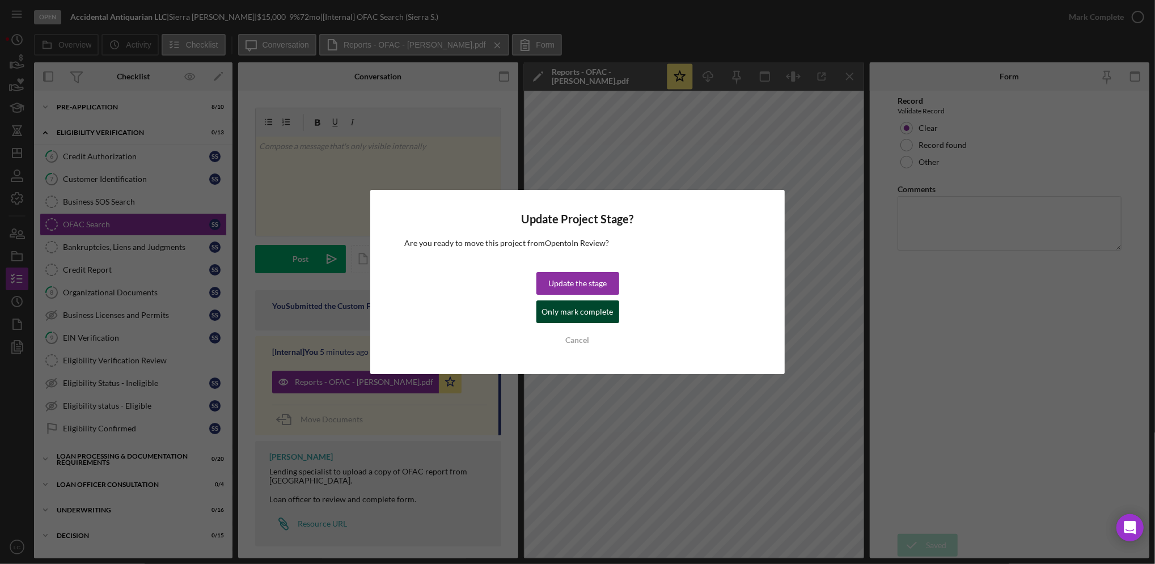
click at [599, 315] on div "Only mark complete" at bounding box center [577, 311] width 71 height 23
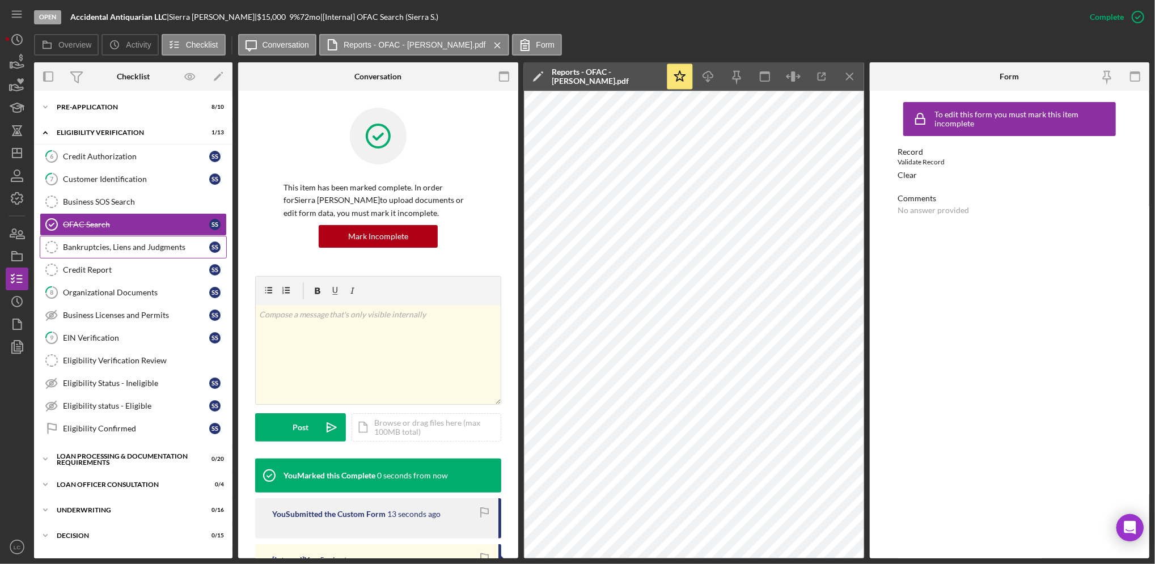
click at [129, 251] on div "Bankruptcies, Liens and Judgments" at bounding box center [136, 247] width 146 height 9
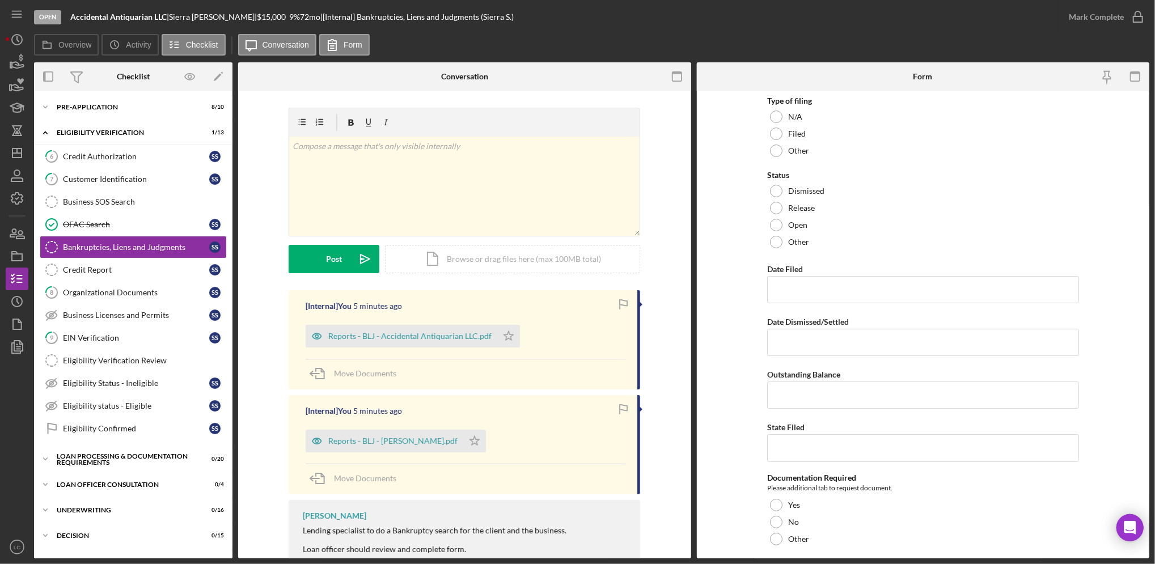
click at [396, 351] on div "[Internal] You 5 minutes ago Reports - BLJ - Accidental Antiquarian LLC.pdf Ico…" at bounding box center [463, 339] width 351 height 99
click at [398, 331] on div "Reports - BLJ - Accidental Antiquarian LLC.pdf" at bounding box center [402, 336] width 192 height 23
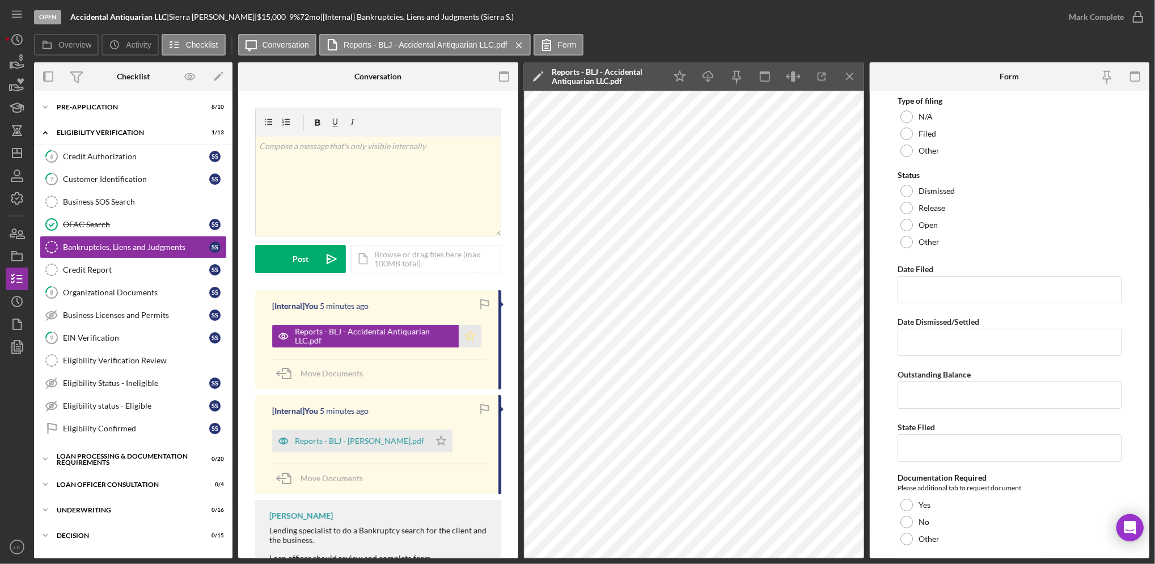
click at [470, 341] on icon "Icon/Star" at bounding box center [470, 336] width 23 height 23
click at [340, 445] on div "Reports - BLJ - [PERSON_NAME].pdf" at bounding box center [359, 440] width 129 height 9
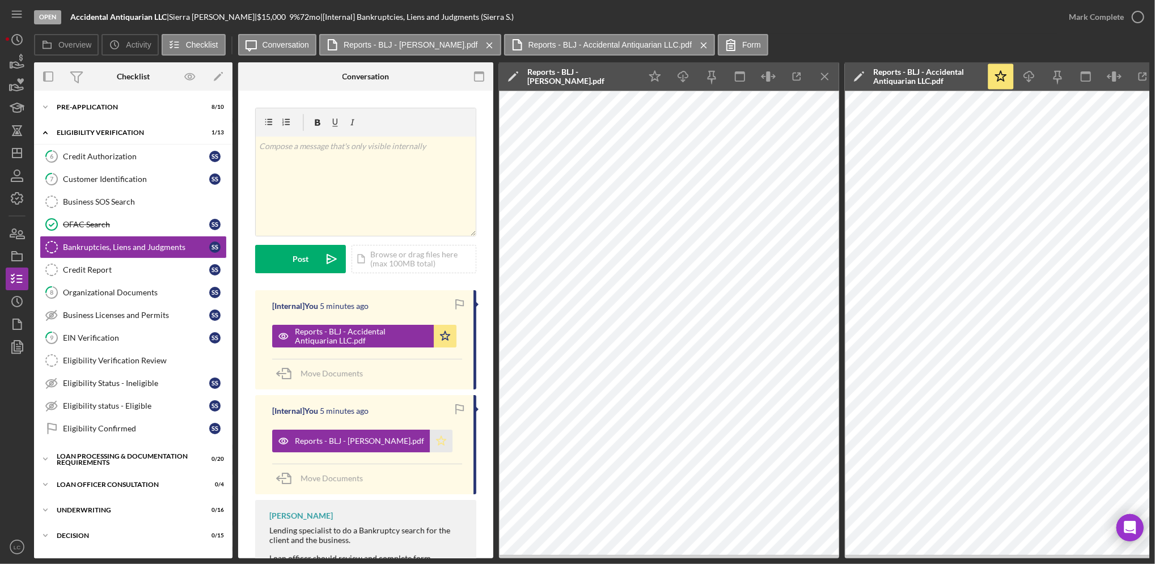
click at [436, 441] on polygon "button" at bounding box center [441, 440] width 10 height 9
click at [828, 79] on line "button" at bounding box center [824, 76] width 6 height 6
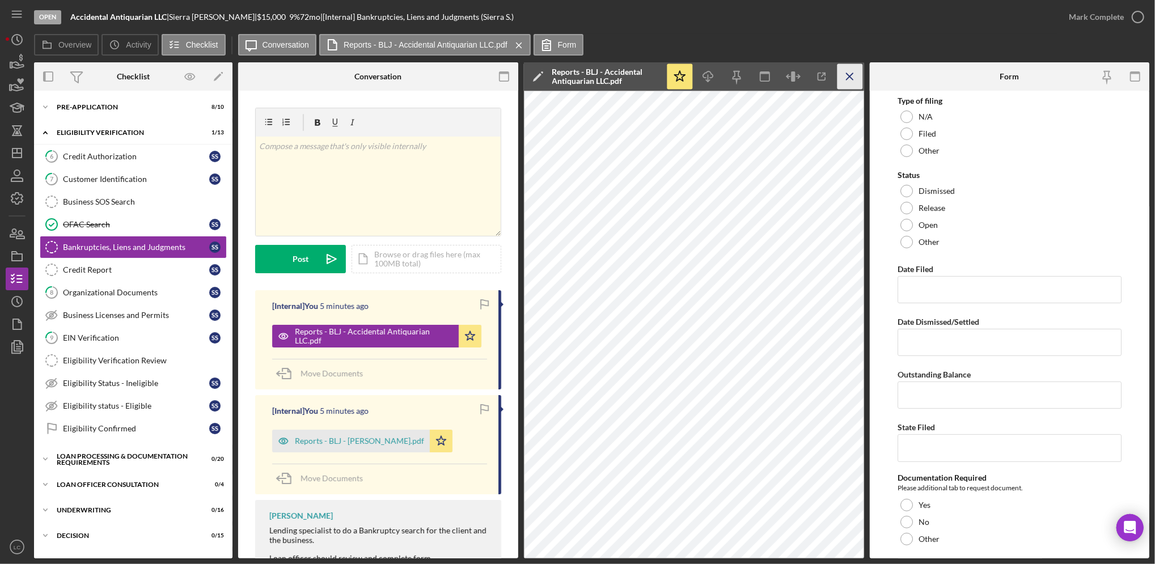
click at [846, 72] on icon "Icon/Menu Close" at bounding box center [850, 77] width 26 height 26
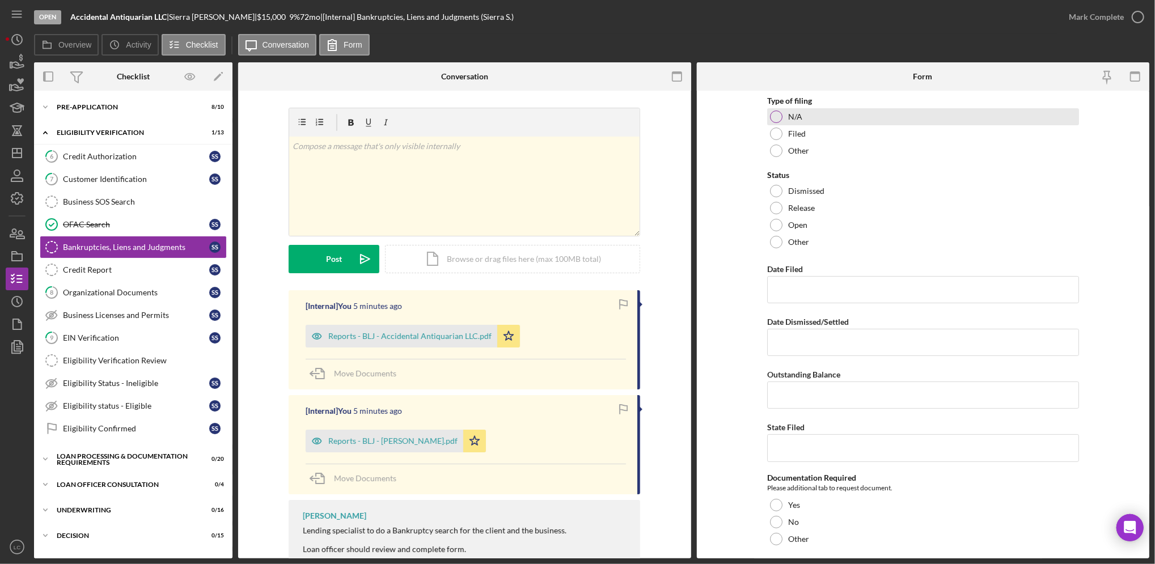
click at [774, 117] on div at bounding box center [776, 117] width 12 height 12
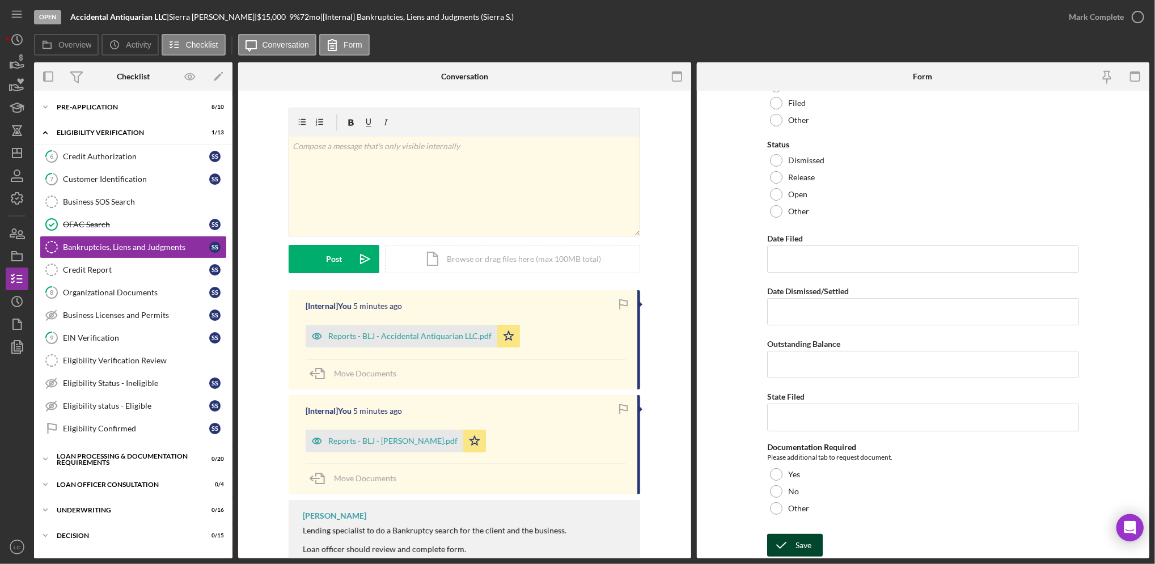
click at [803, 552] on div "Save" at bounding box center [803, 545] width 16 height 23
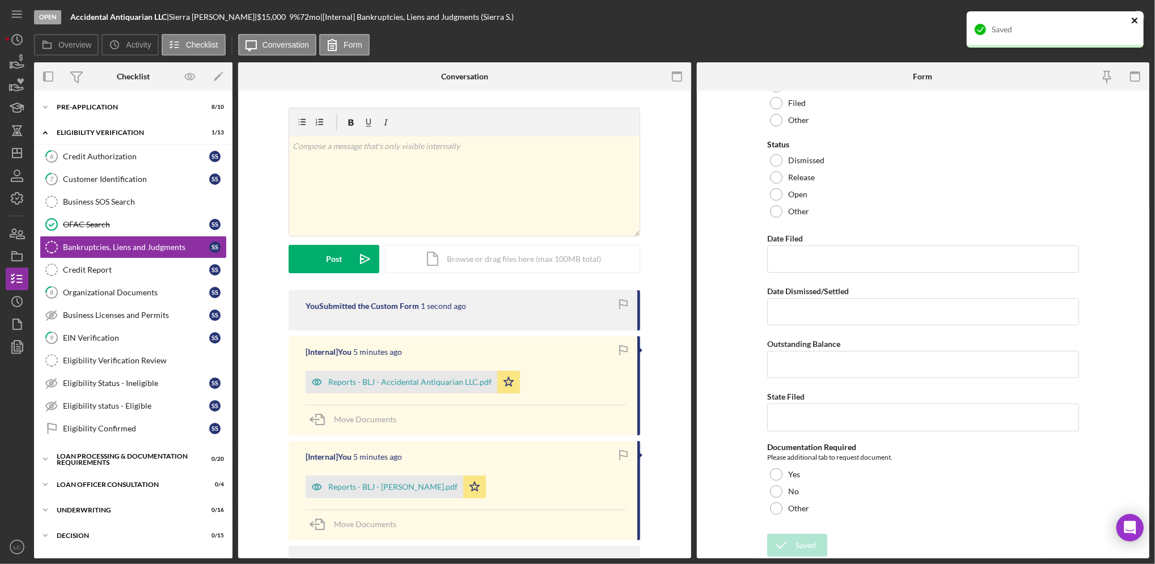
click at [1135, 19] on icon "close" at bounding box center [1134, 21] width 6 height 6
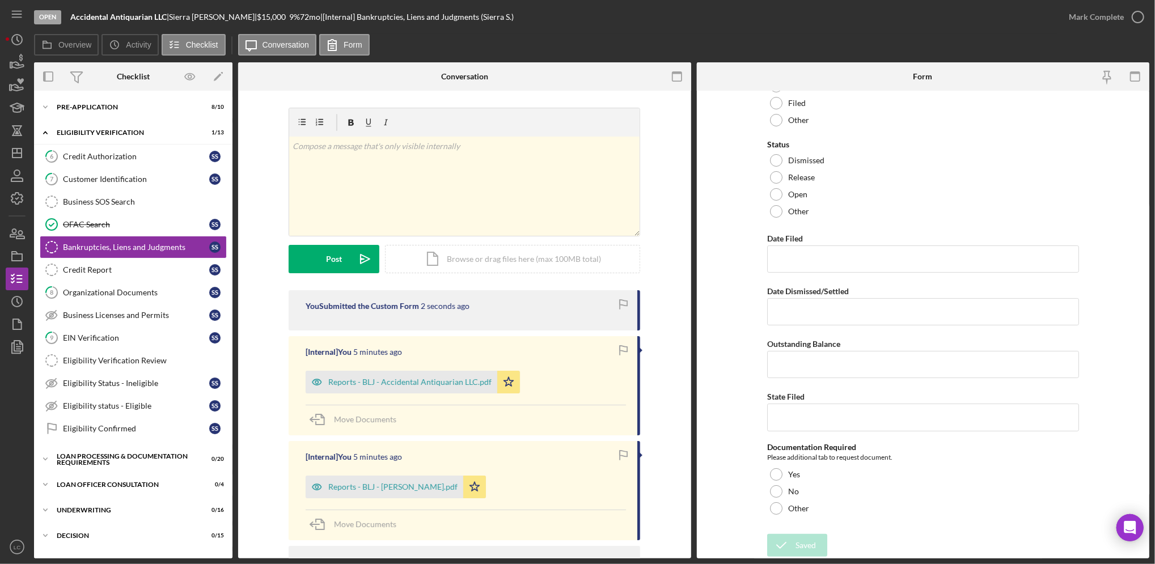
click at [0, 0] on icon "button" at bounding box center [0, 0] width 0 height 0
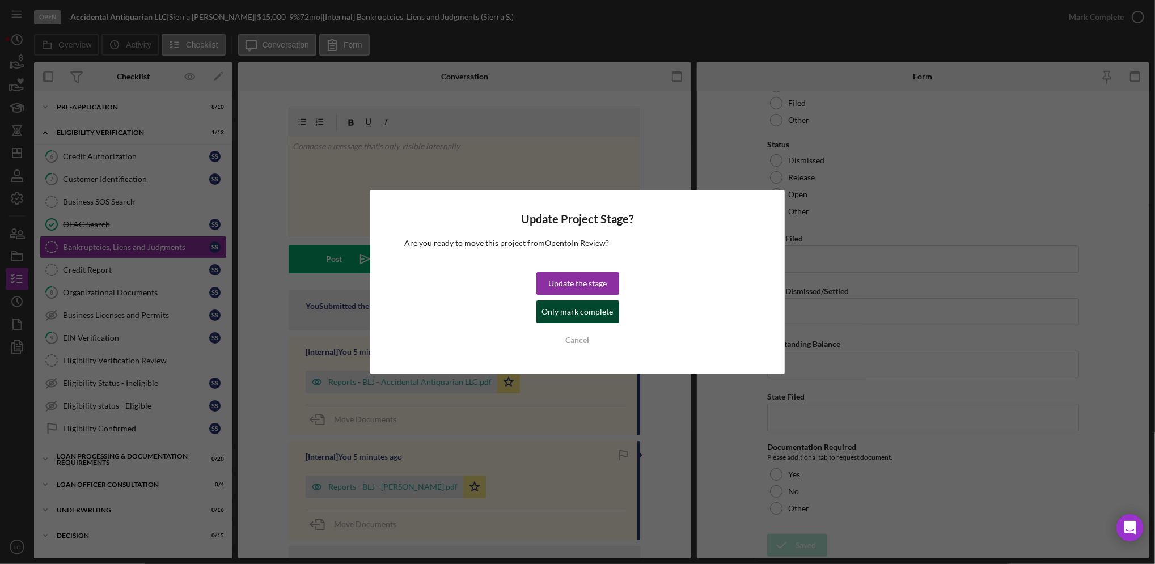
click at [601, 311] on div "Only mark complete" at bounding box center [577, 311] width 71 height 23
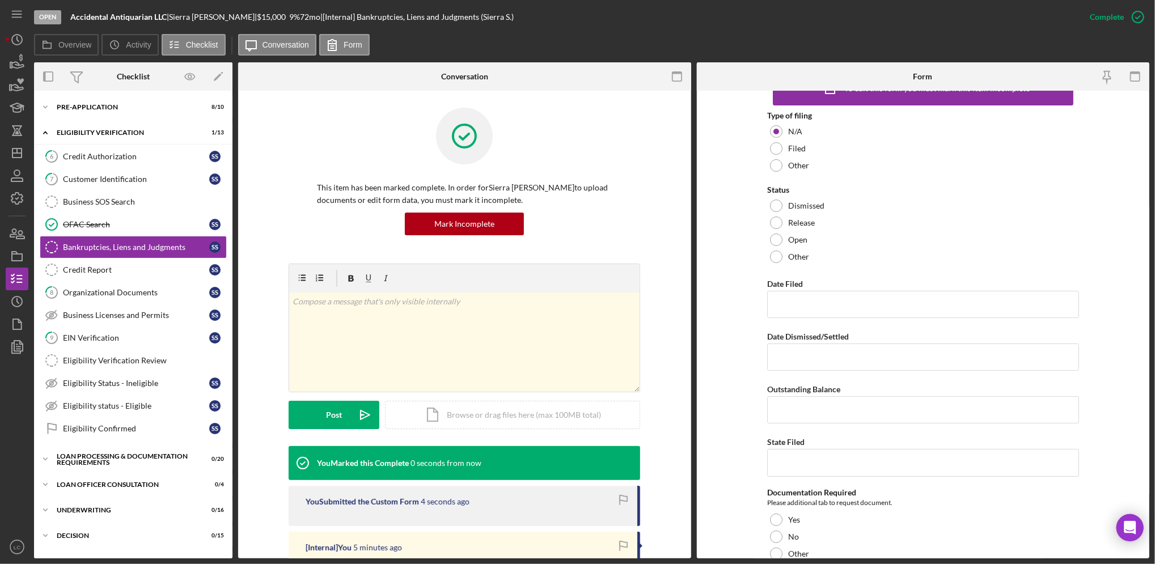
scroll to position [76, 0]
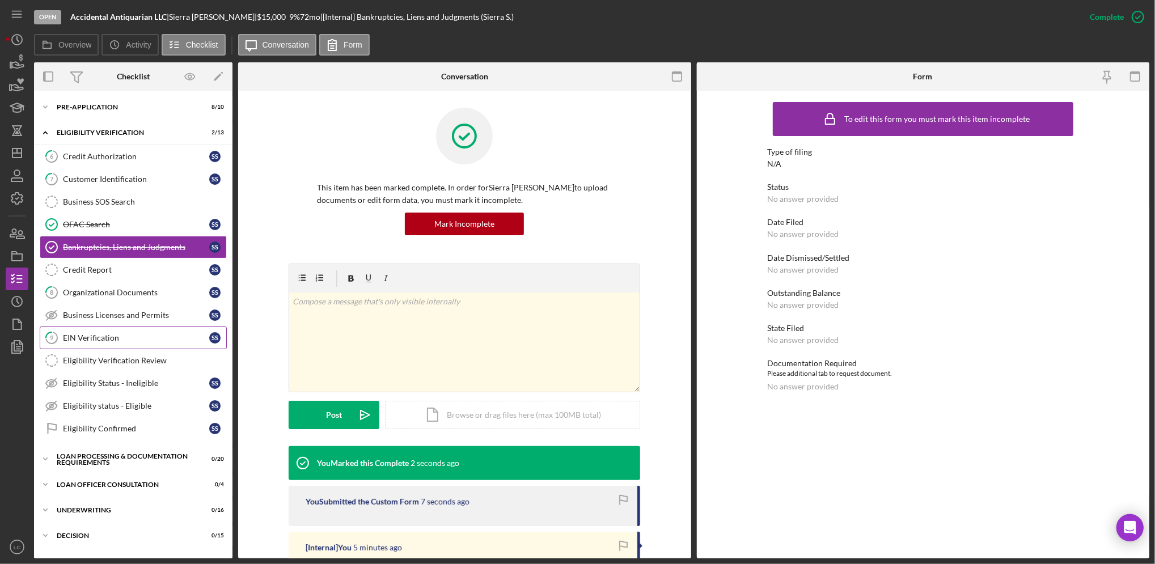
click at [116, 345] on link "9 EIN Verification S S" at bounding box center [133, 337] width 187 height 23
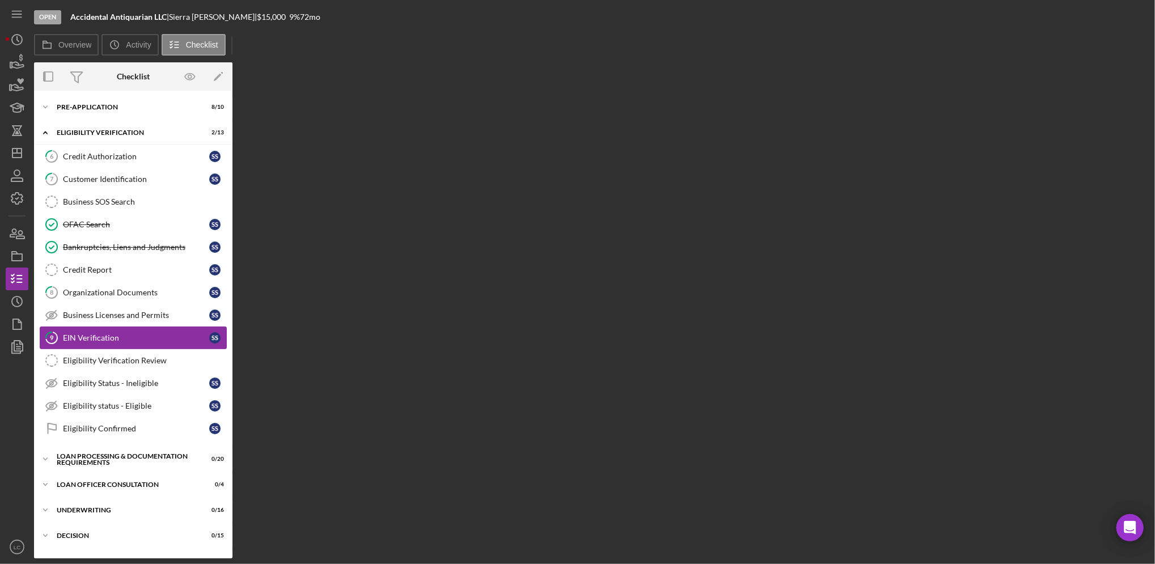
scroll to position [14, 0]
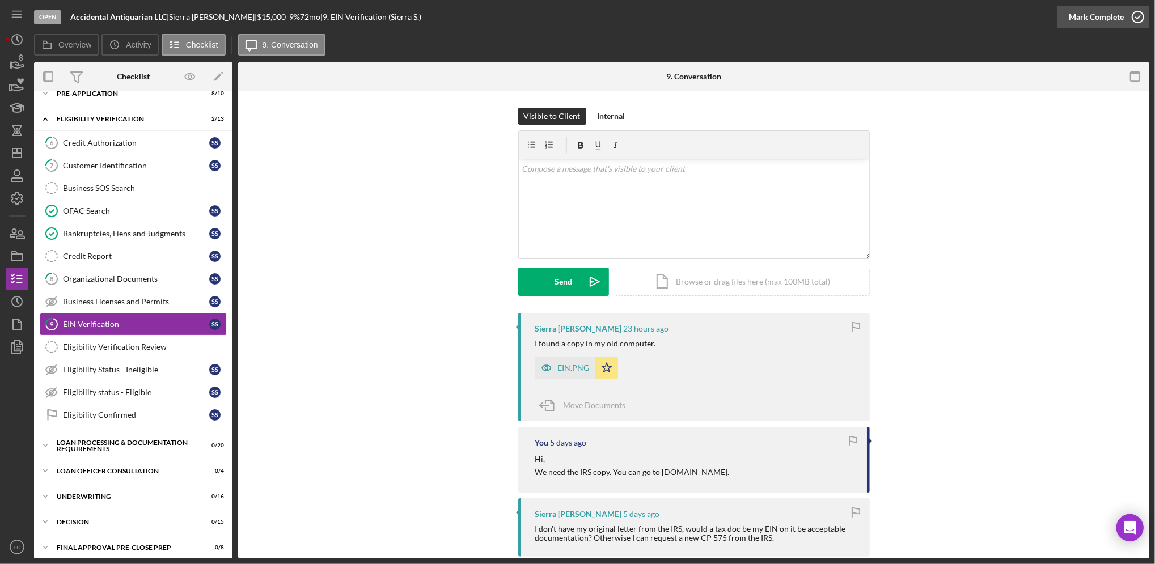
click at [1137, 16] on icon "button" at bounding box center [1137, 17] width 28 height 28
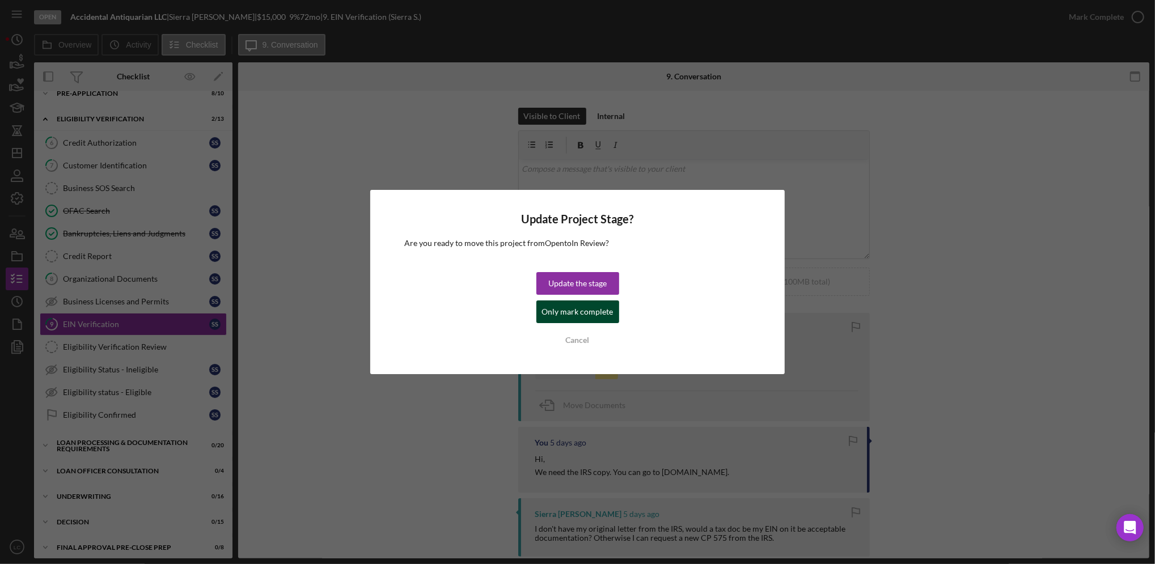
click at [590, 310] on div "Only mark complete" at bounding box center [577, 311] width 71 height 23
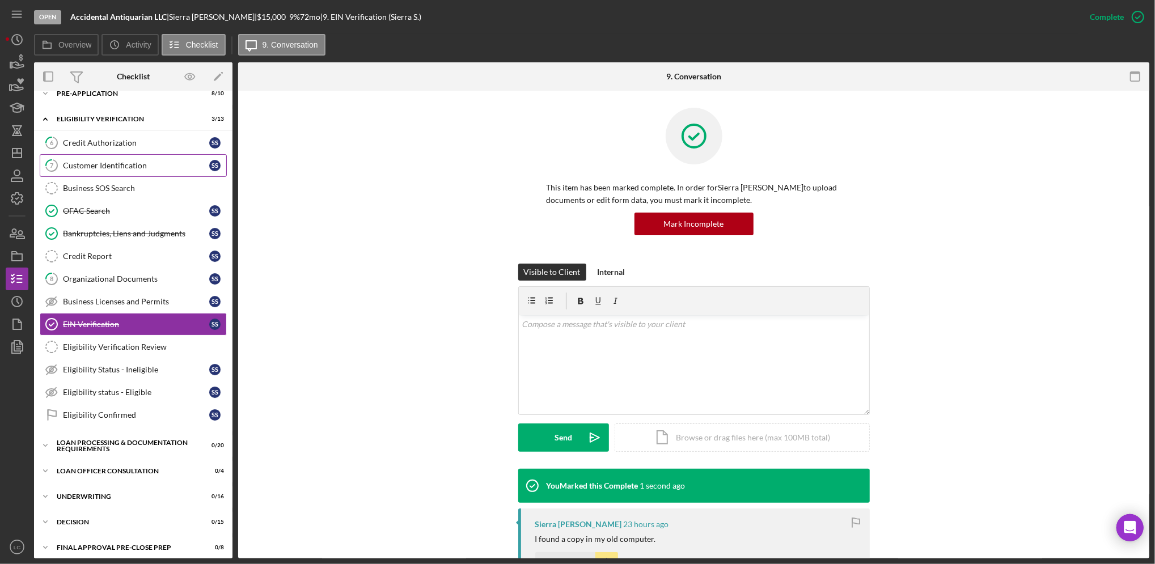
click at [117, 166] on div "Customer Identification" at bounding box center [136, 165] width 146 height 9
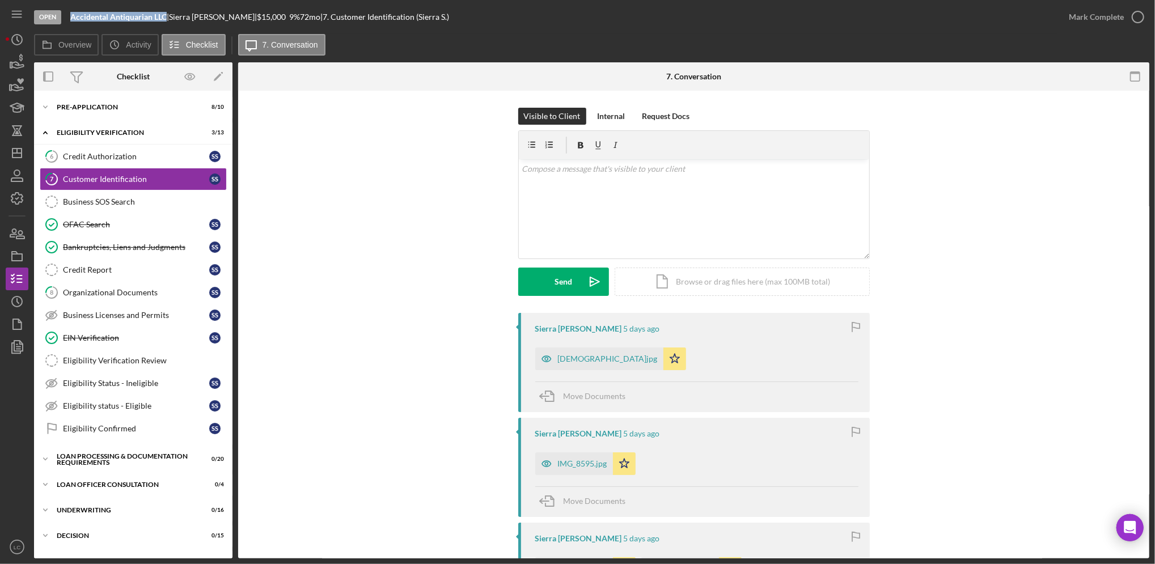
drag, startPoint x: 167, startPoint y: 16, endPoint x: 67, endPoint y: 20, distance: 99.8
click at [67, 20] on div "Open Accidental Antiquarian LLC | Sierra [PERSON_NAME] | $15,000 $15,000 9 % 72…" at bounding box center [545, 17] width 1023 height 34
copy b "Accidental Antiquarian LLC"
